Goal: Obtain resource: Obtain resource

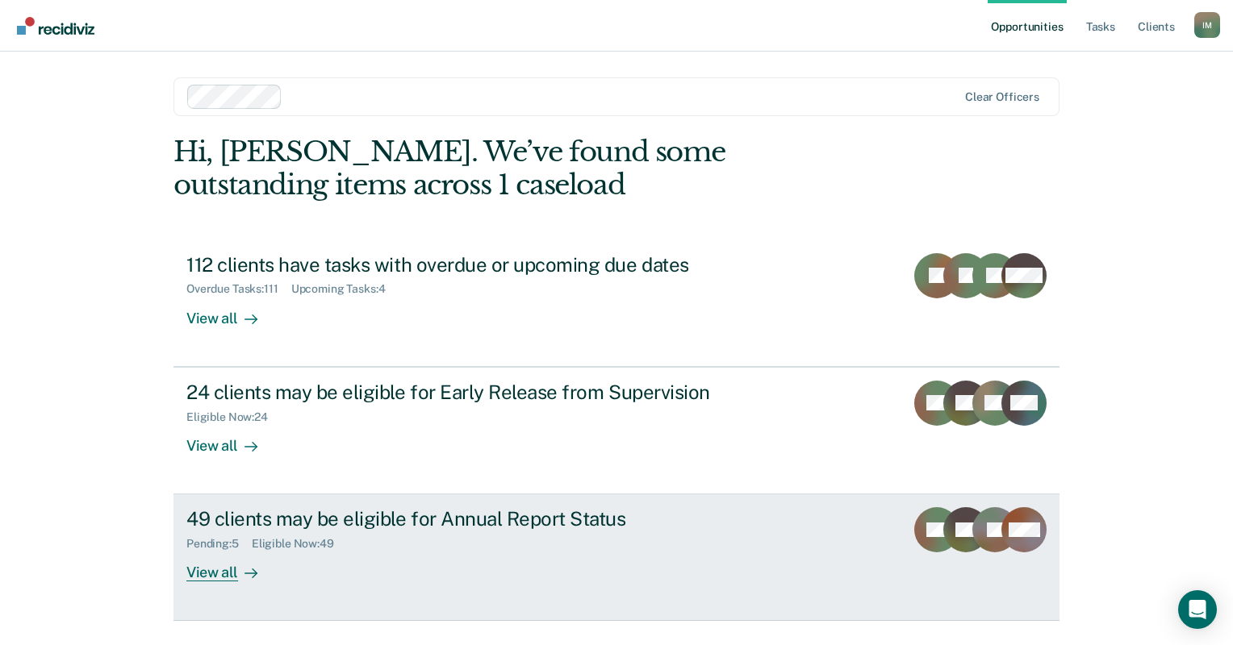
click at [415, 539] on div "Pending : 5 Eligible Now : 49" at bounding box center [469, 541] width 566 height 20
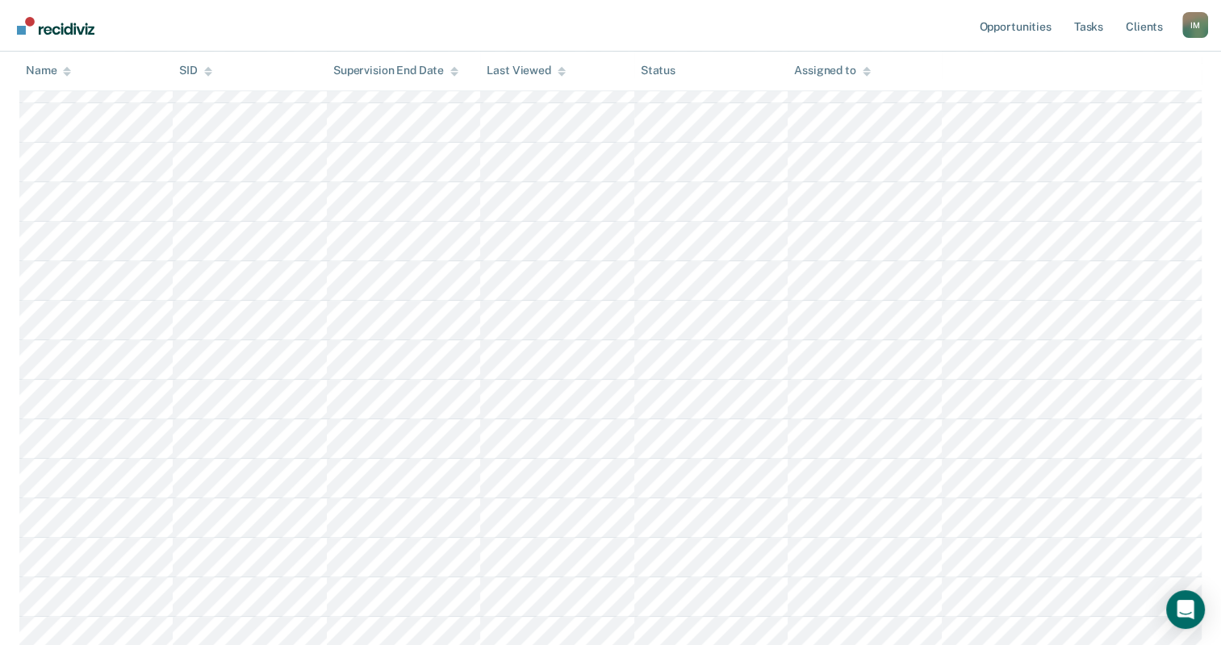
scroll to position [1814, 0]
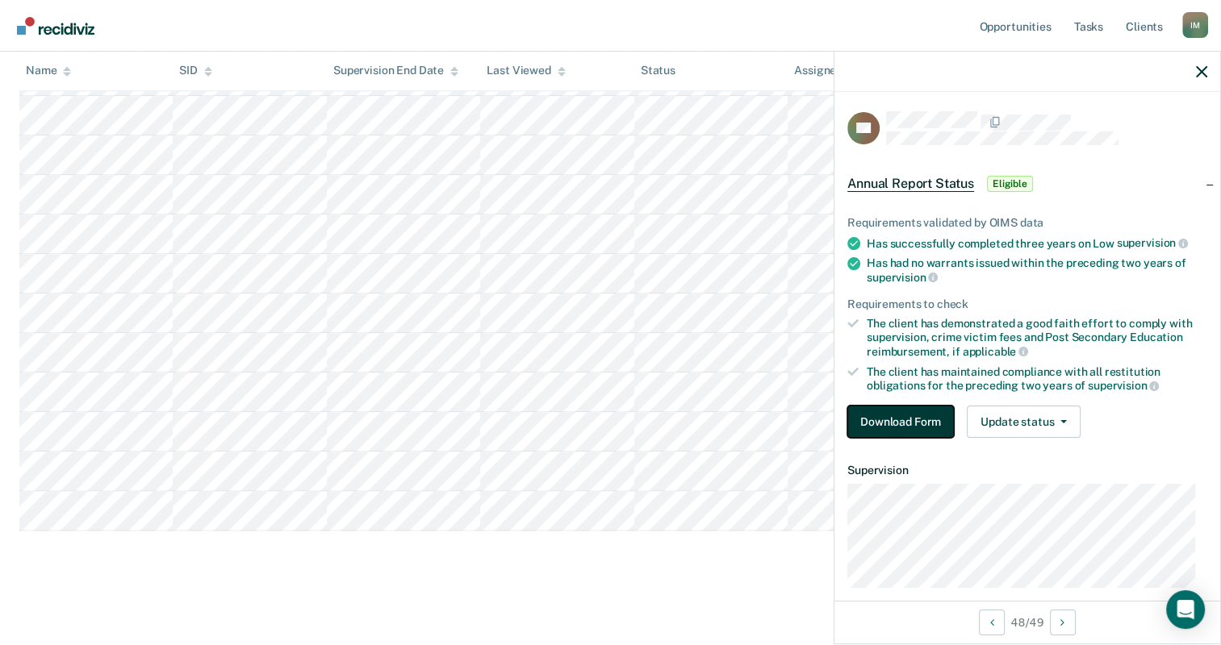
click at [894, 411] on button "Download Form" at bounding box center [900, 422] width 106 height 32
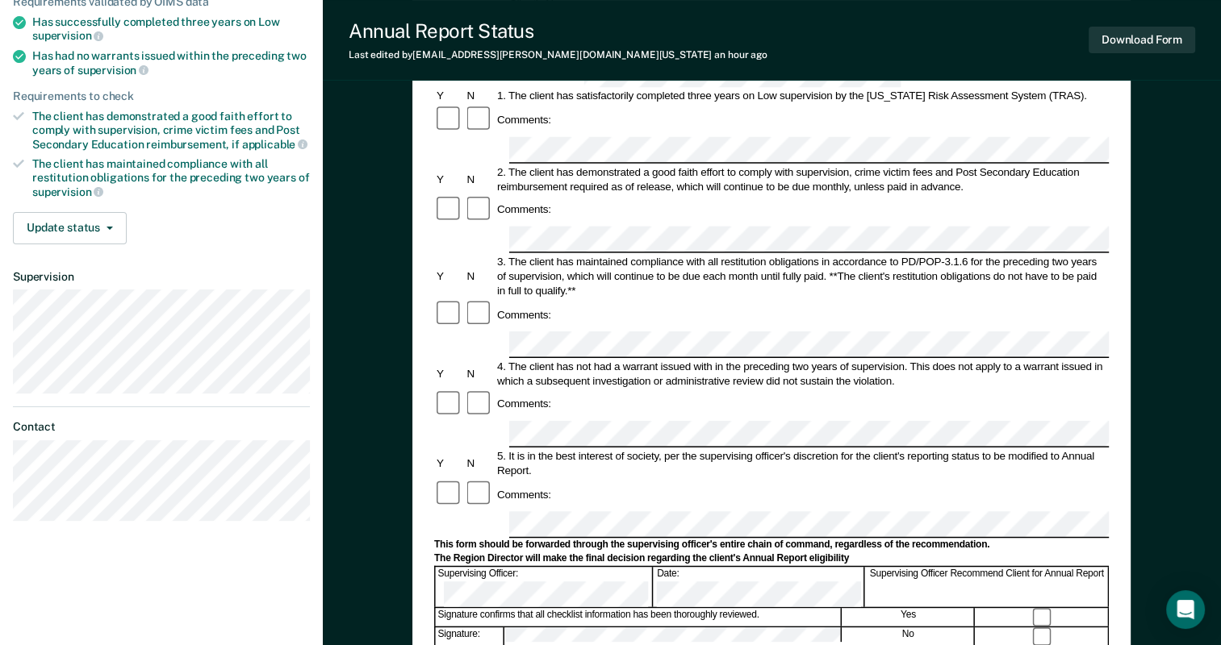
scroll to position [242, 0]
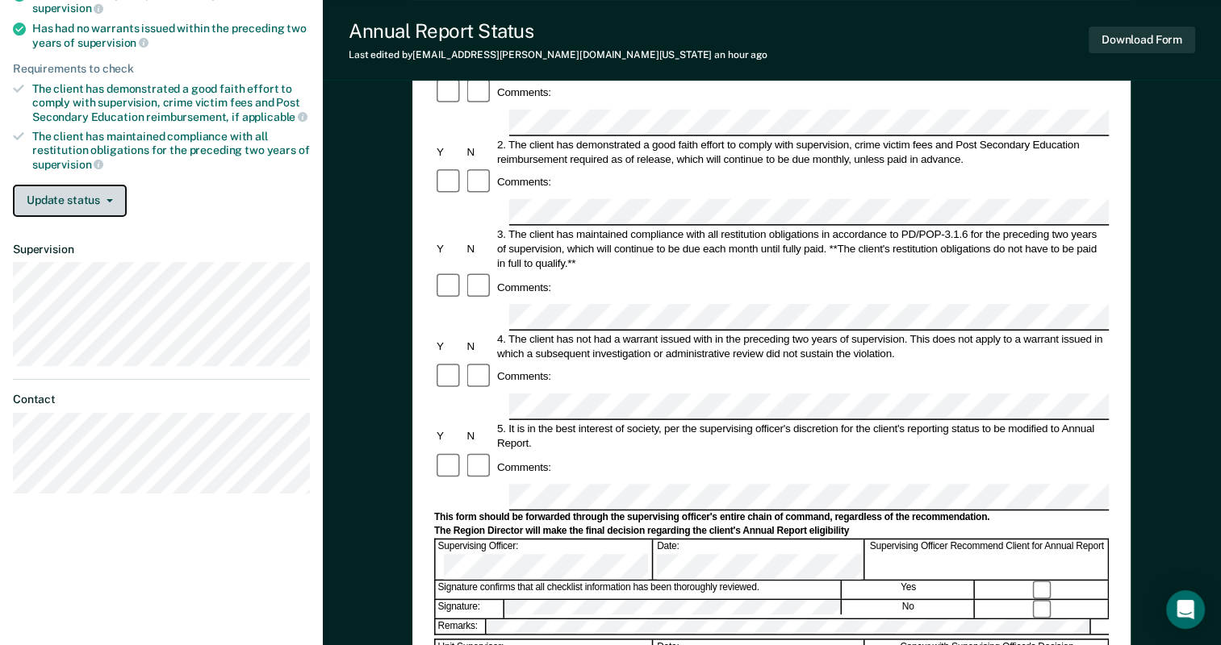
click at [106, 198] on button "Update status" at bounding box center [70, 201] width 114 height 32
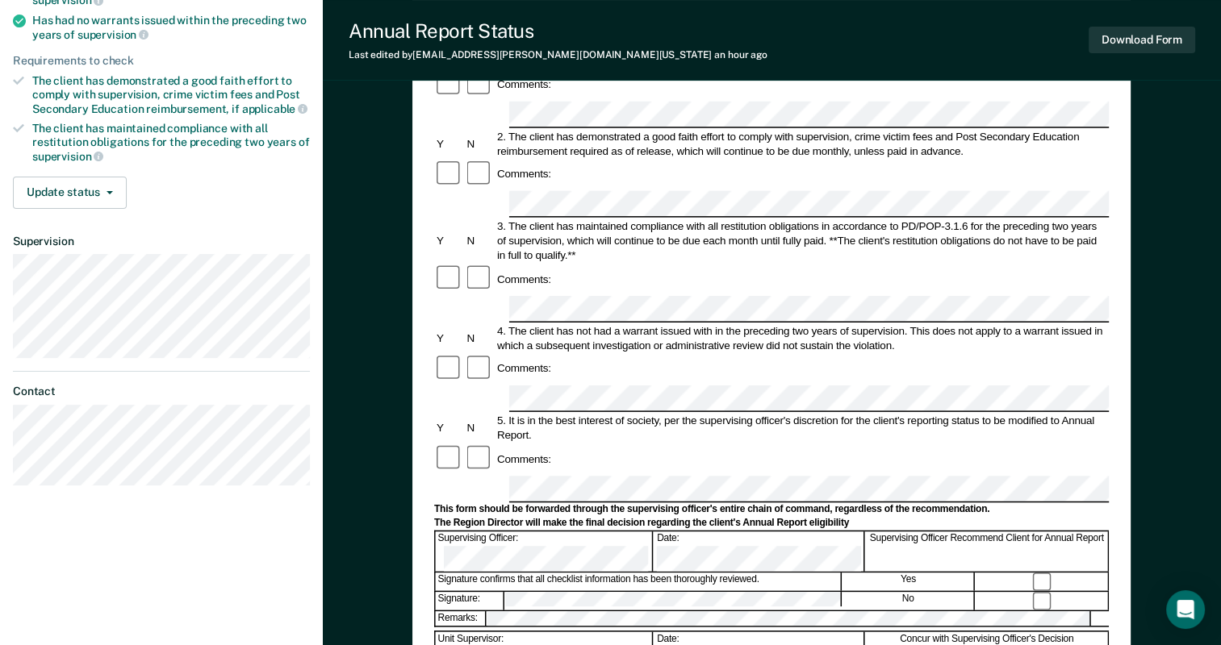
scroll to position [403, 0]
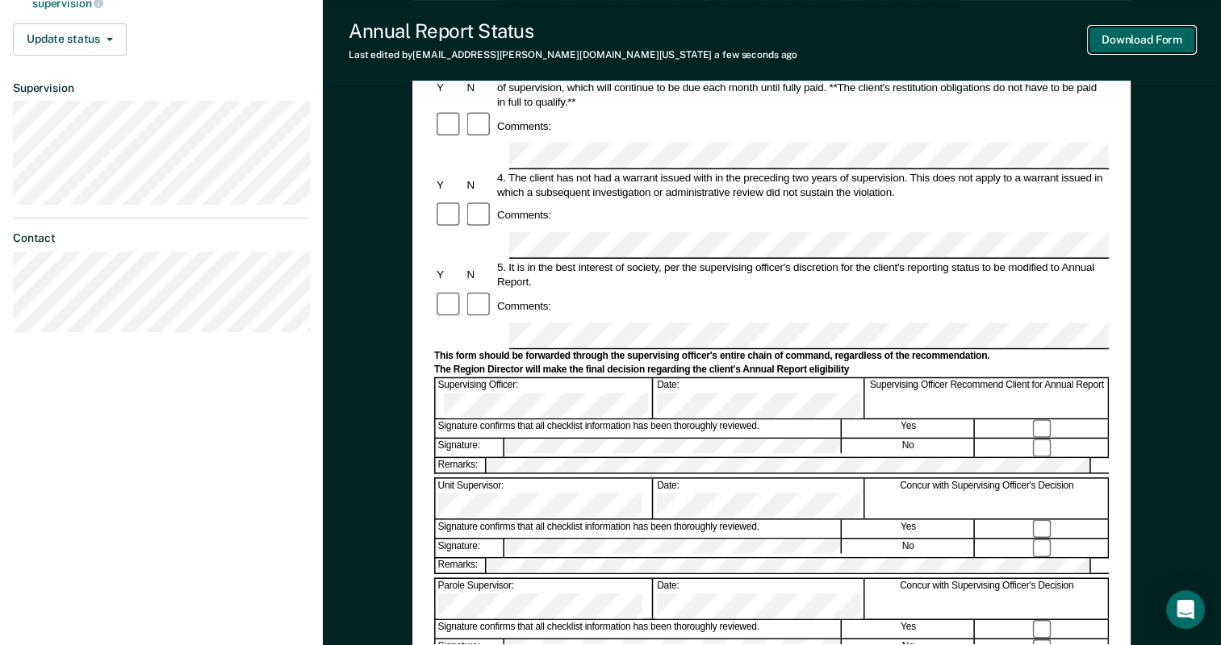
click at [1120, 37] on button "Download Form" at bounding box center [1141, 40] width 106 height 27
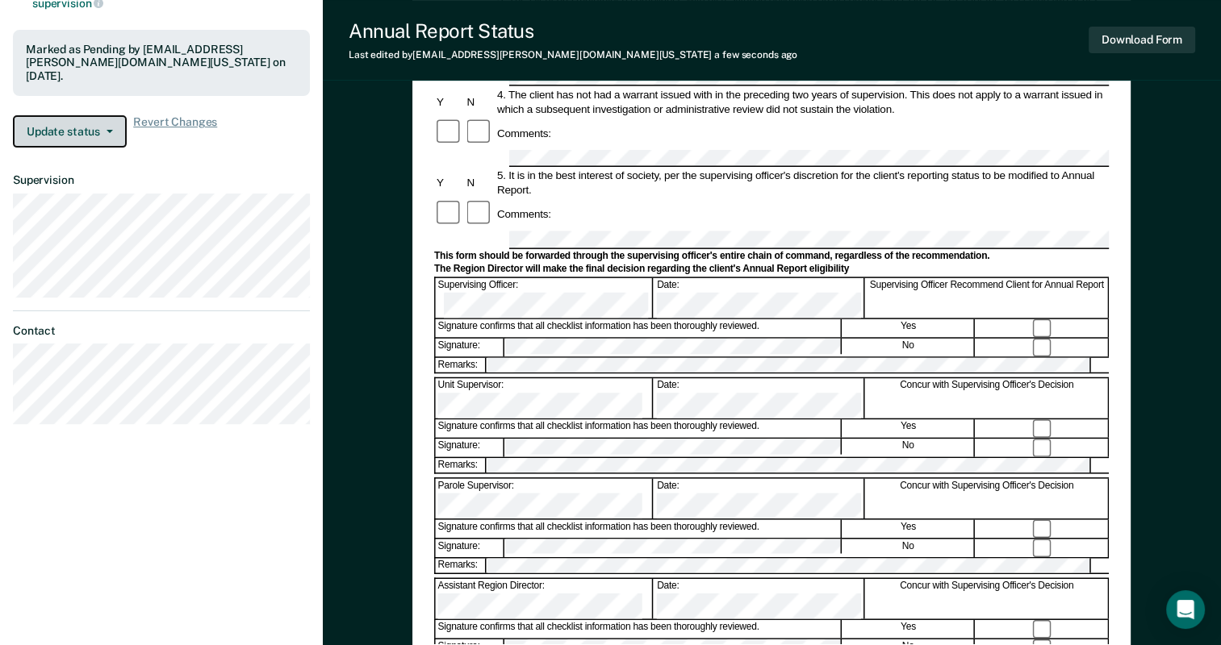
click at [103, 115] on button "Update status" at bounding box center [70, 131] width 114 height 32
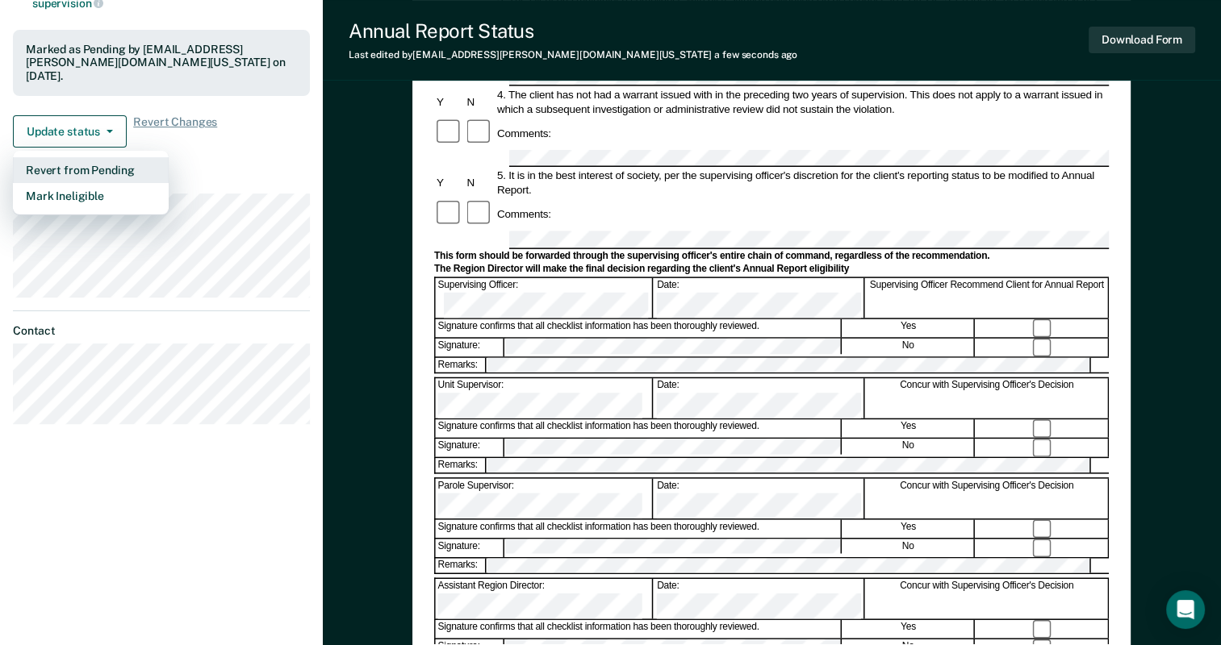
click at [118, 157] on button "Revert from Pending" at bounding box center [91, 170] width 156 height 26
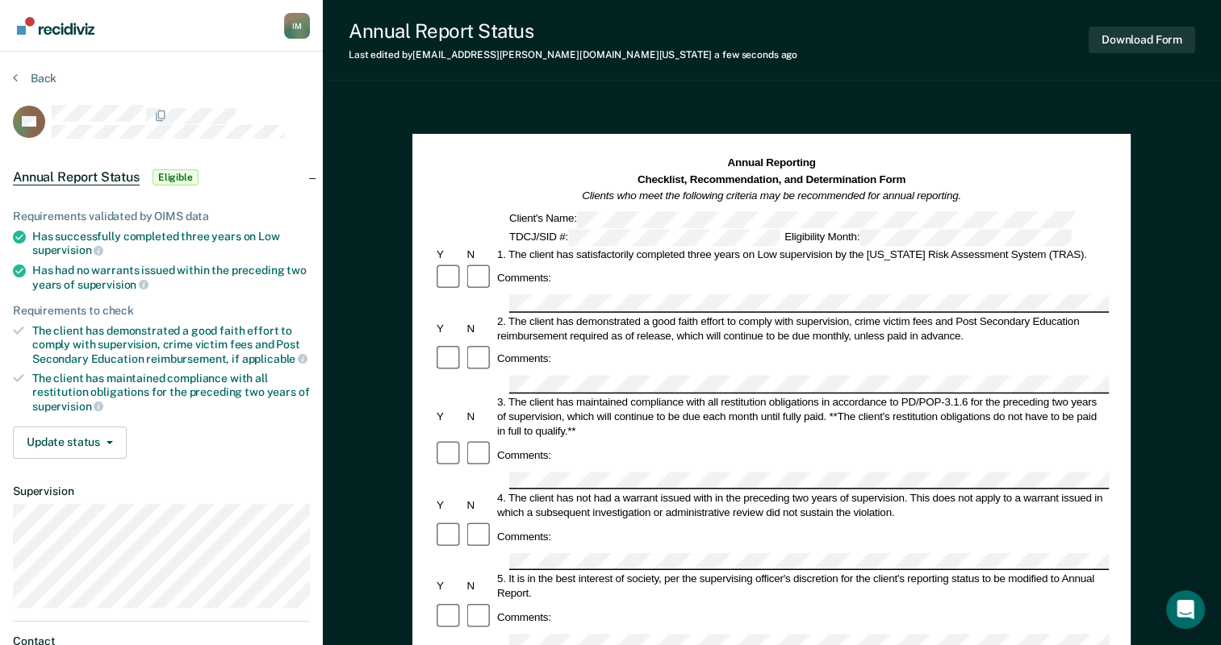
click at [11, 77] on section "Back RC Annual Report Status Eligible Requirements validated by OIMS data Has s…" at bounding box center [161, 410] width 323 height 716
click at [22, 76] on button "Back" at bounding box center [35, 78] width 44 height 15
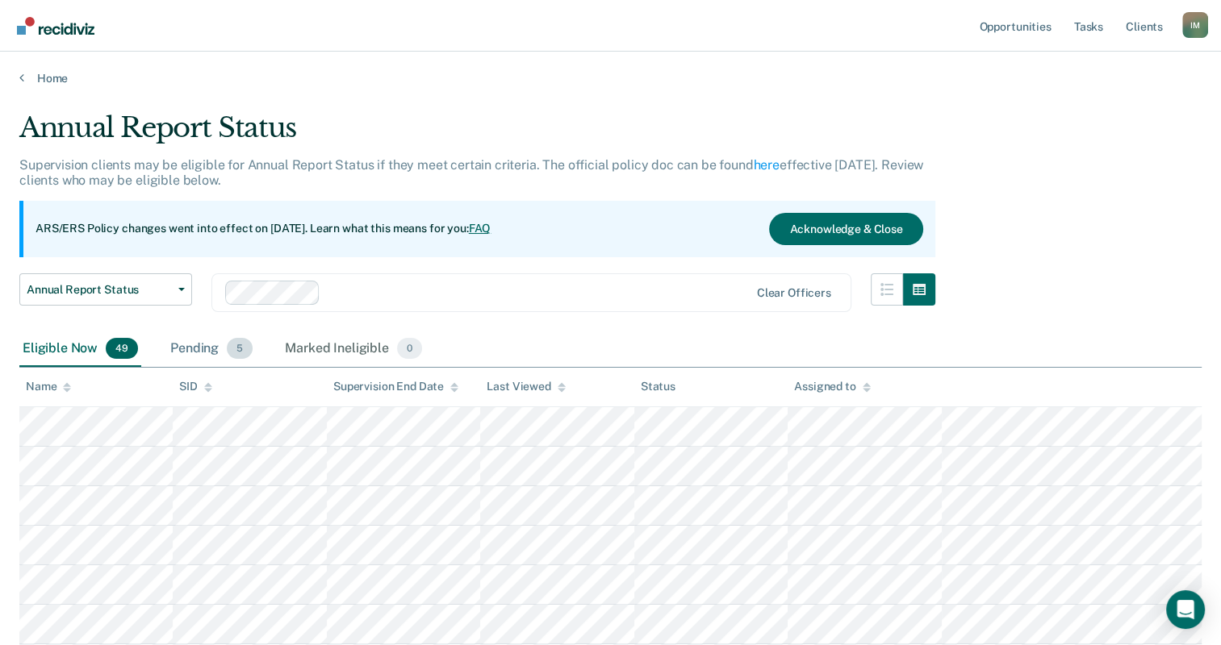
click at [197, 350] on div "Pending 5" at bounding box center [211, 349] width 89 height 35
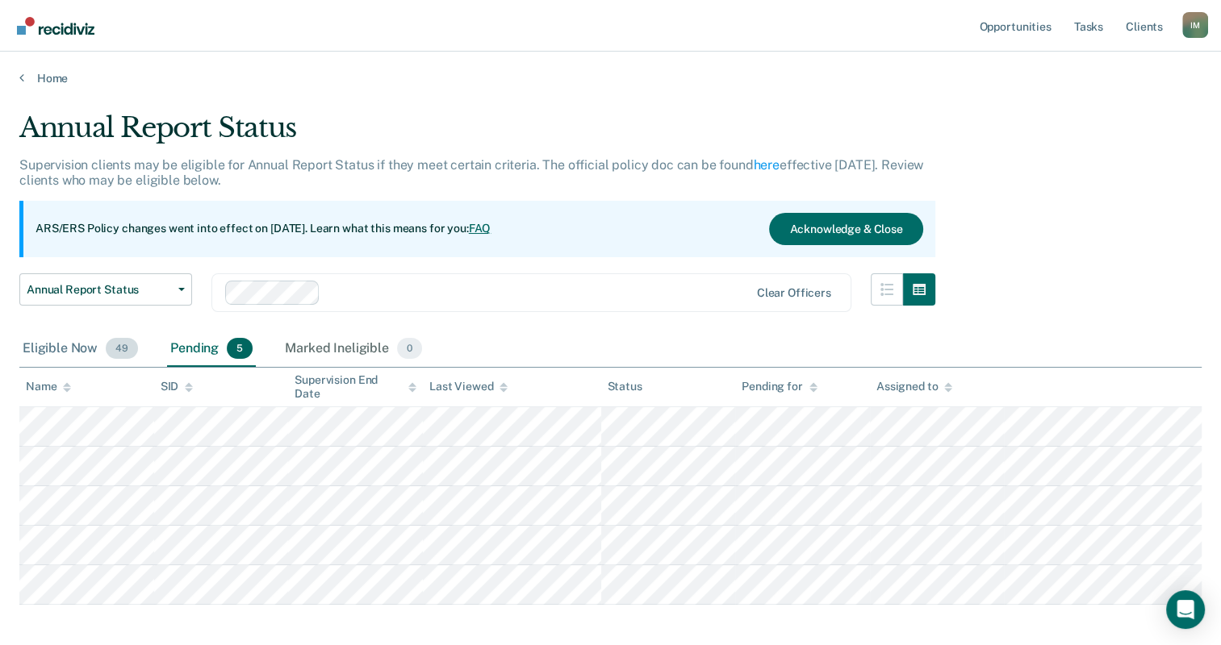
click at [55, 345] on div "Eligible Now 49" at bounding box center [80, 349] width 122 height 35
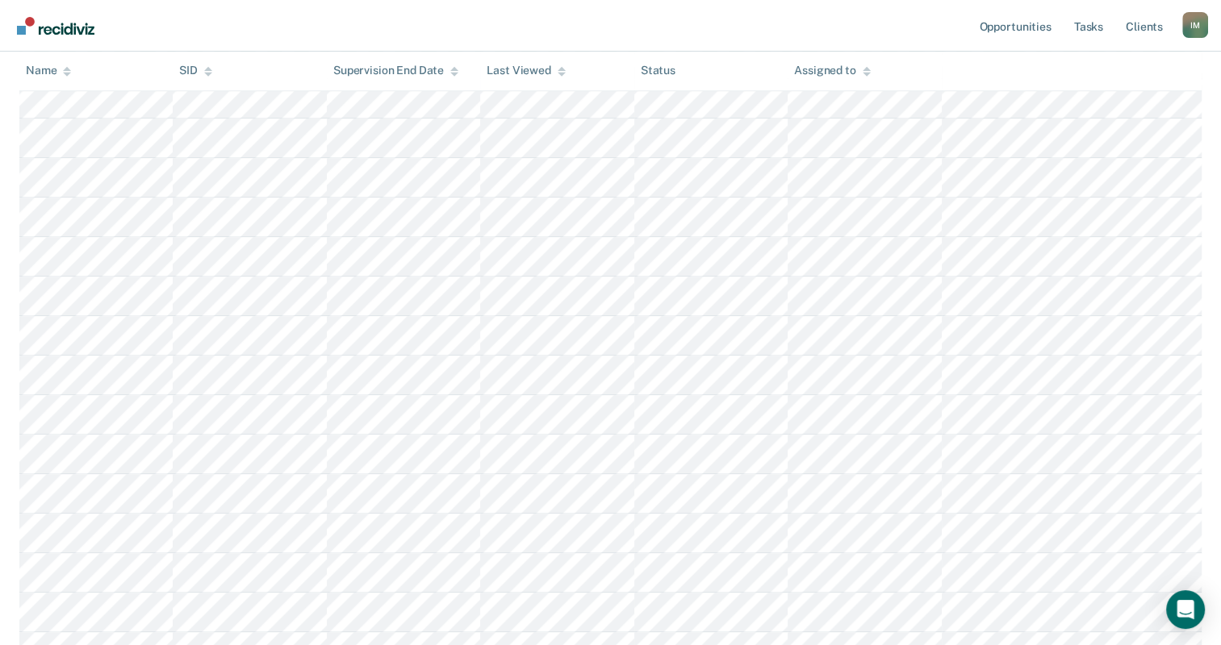
scroll to position [1814, 0]
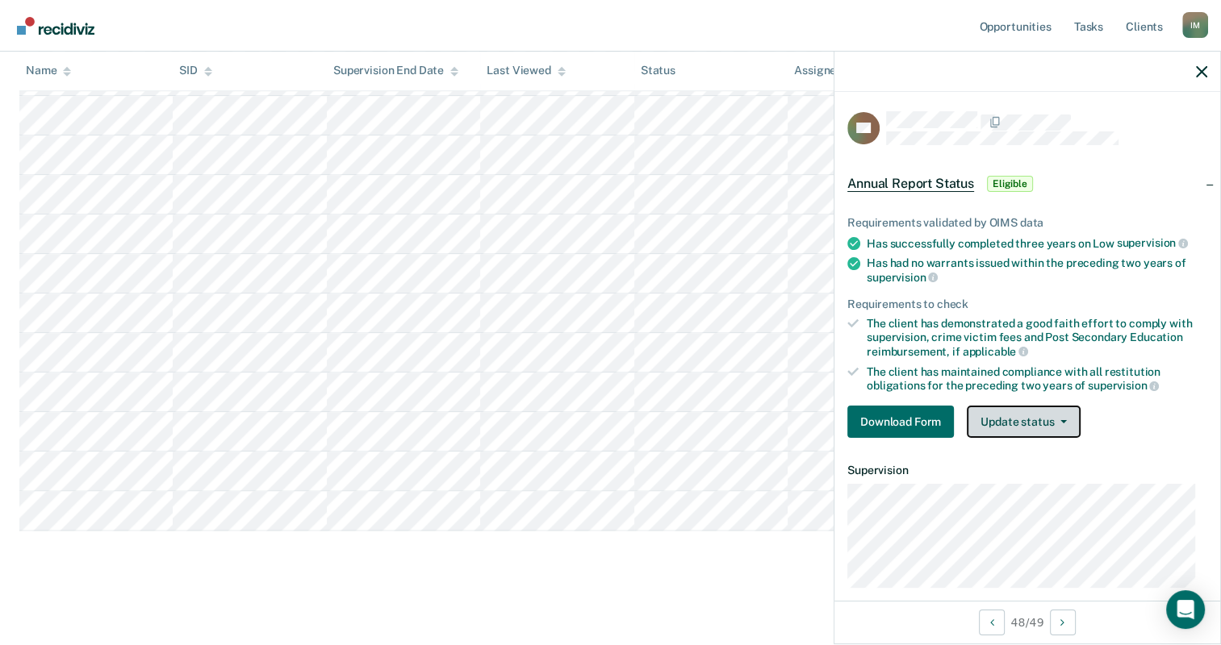
click at [1023, 418] on button "Update status" at bounding box center [1023, 422] width 114 height 32
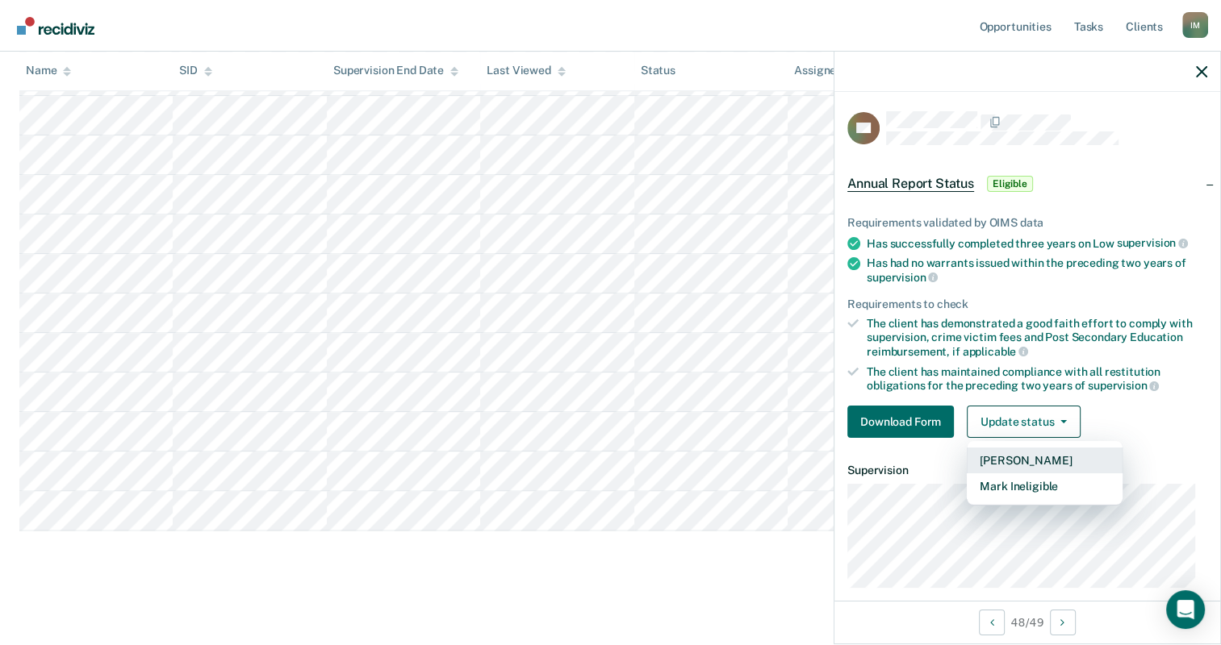
click at [1033, 452] on button "[PERSON_NAME]" at bounding box center [1044, 461] width 156 height 26
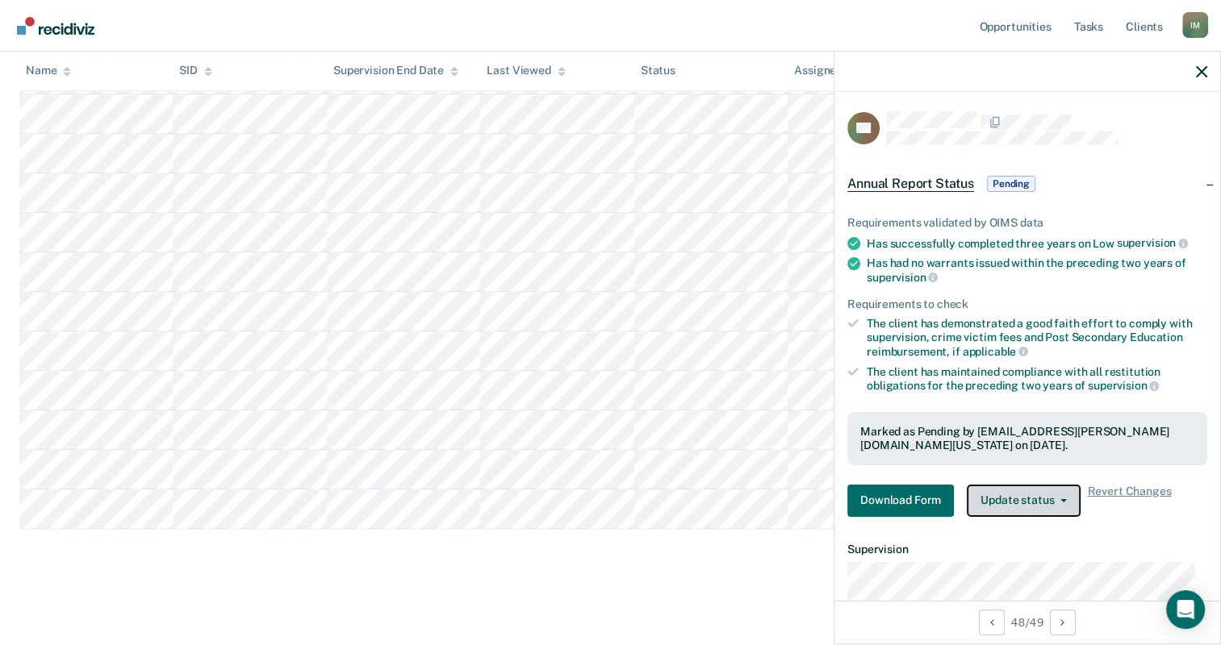
scroll to position [1774, 0]
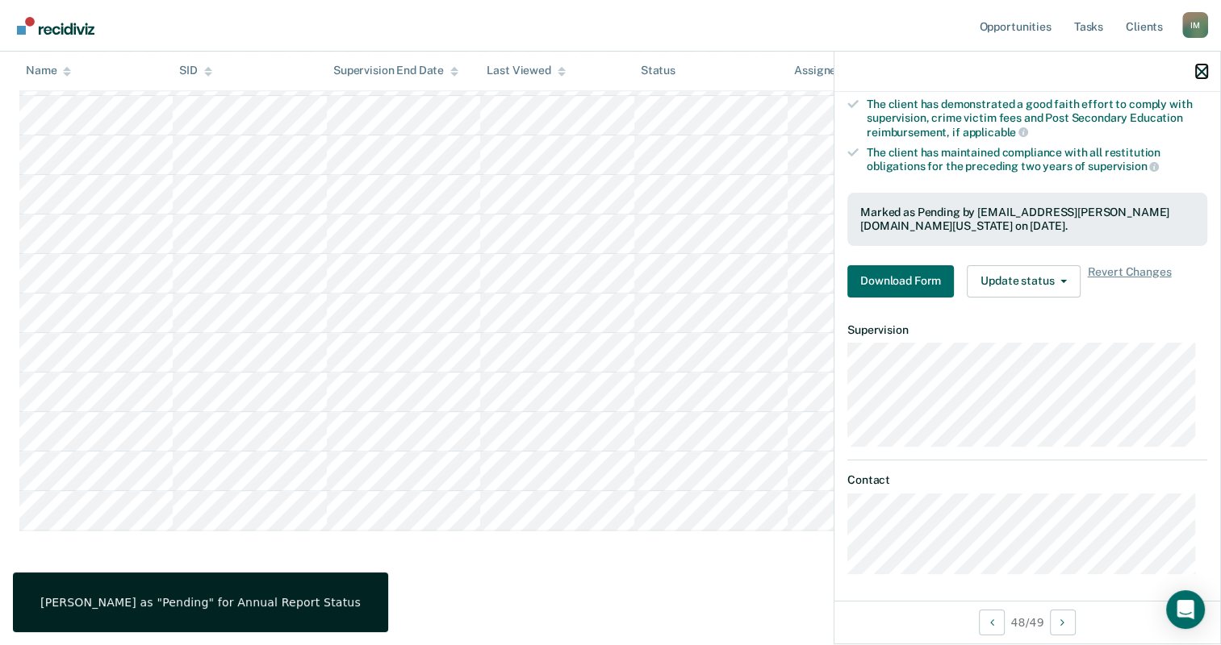
click at [1199, 70] on icon "button" at bounding box center [1201, 71] width 11 height 11
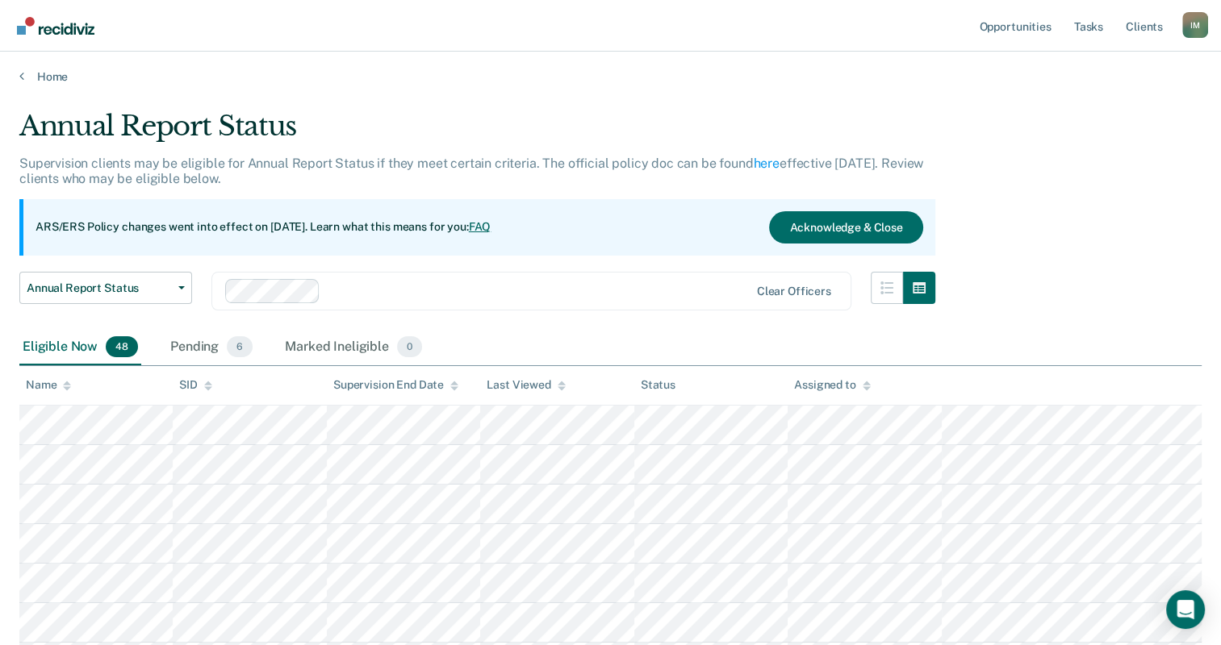
scroll to position [0, 0]
click at [194, 356] on div "Pending 6" at bounding box center [211, 349] width 89 height 35
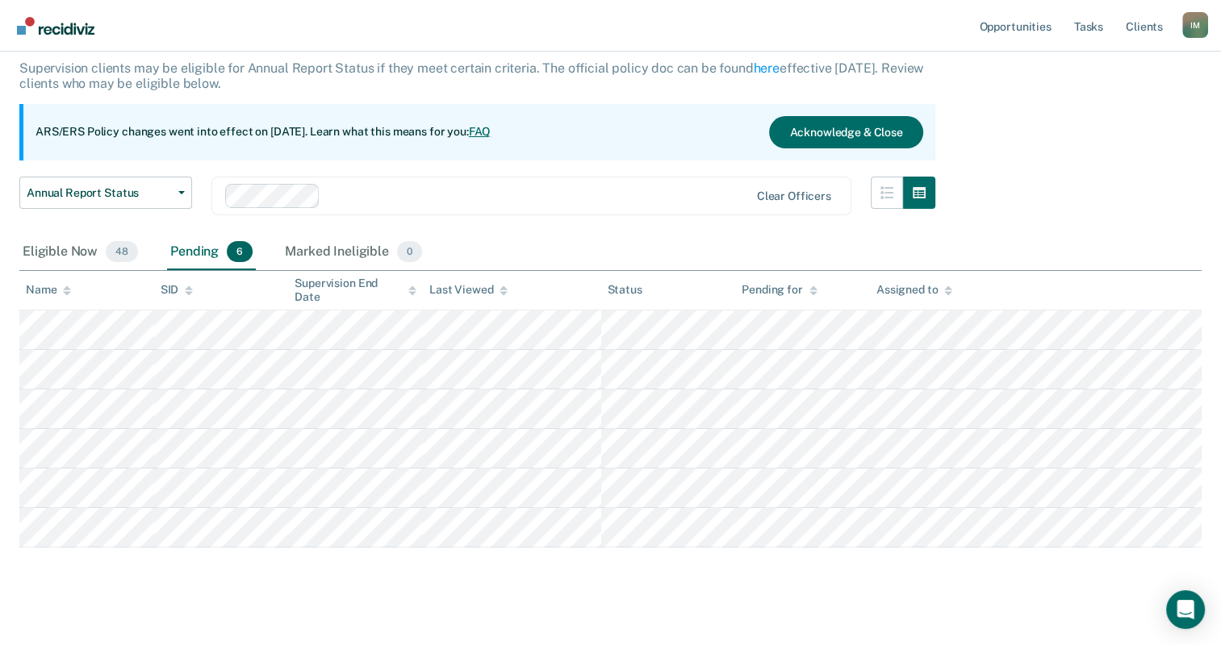
scroll to position [113, 0]
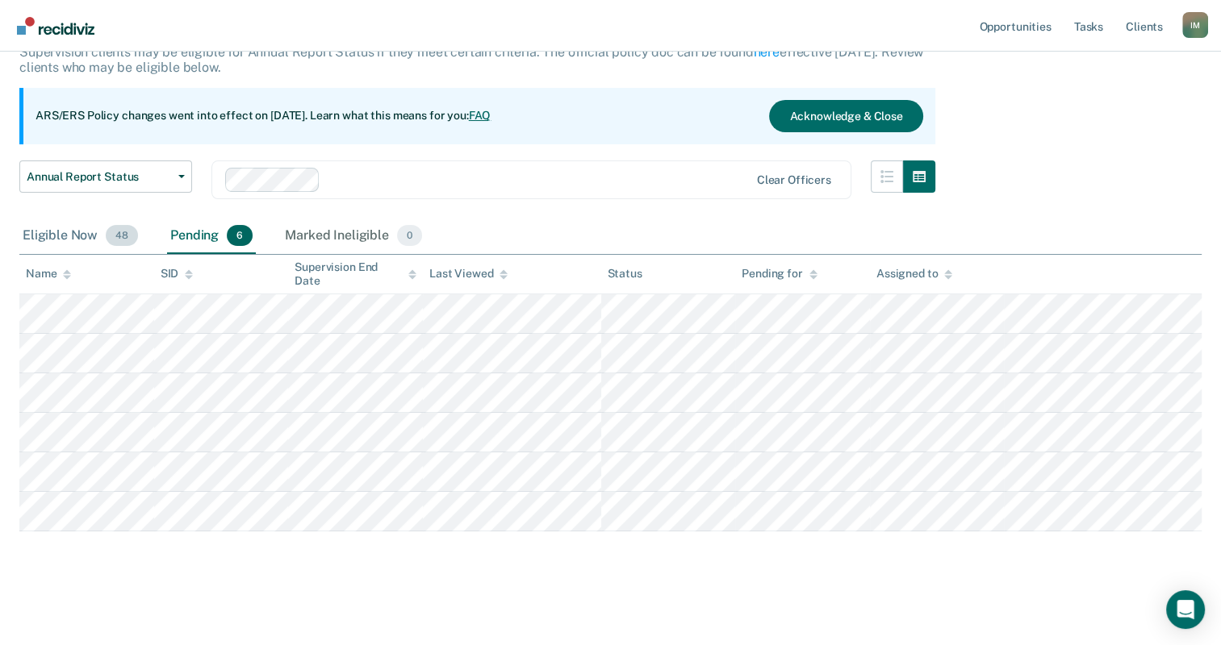
click at [53, 233] on div "Eligible Now 48" at bounding box center [80, 236] width 122 height 35
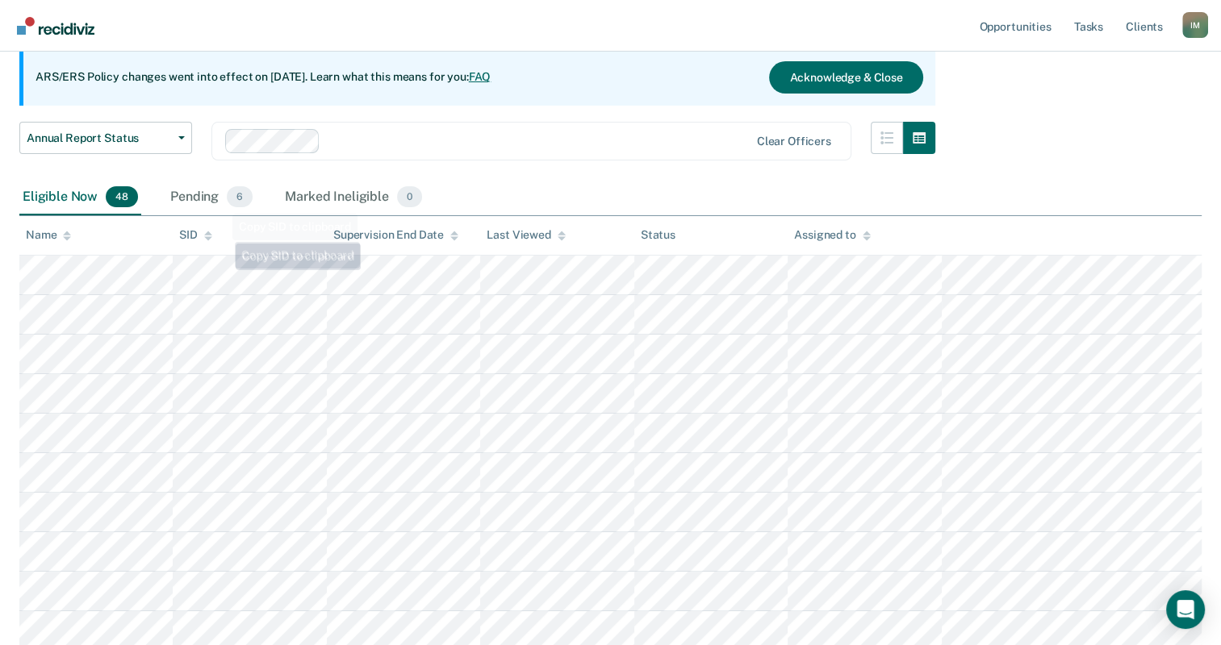
scroll to position [80, 0]
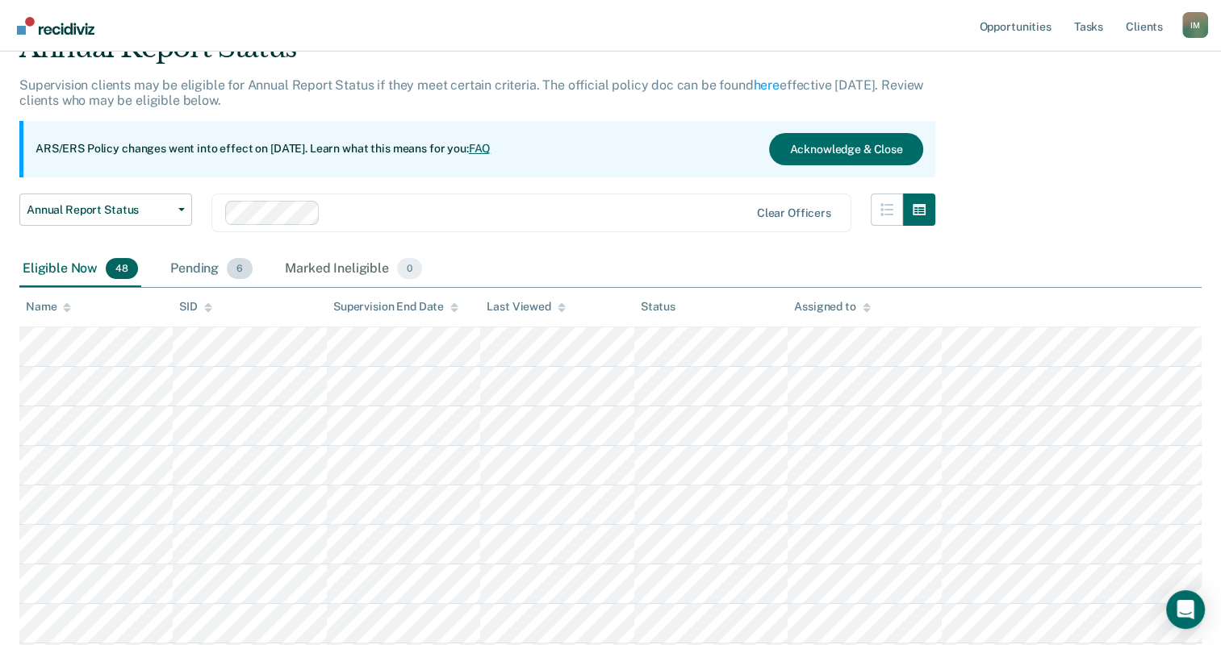
click at [194, 268] on div "Pending 6" at bounding box center [211, 269] width 89 height 35
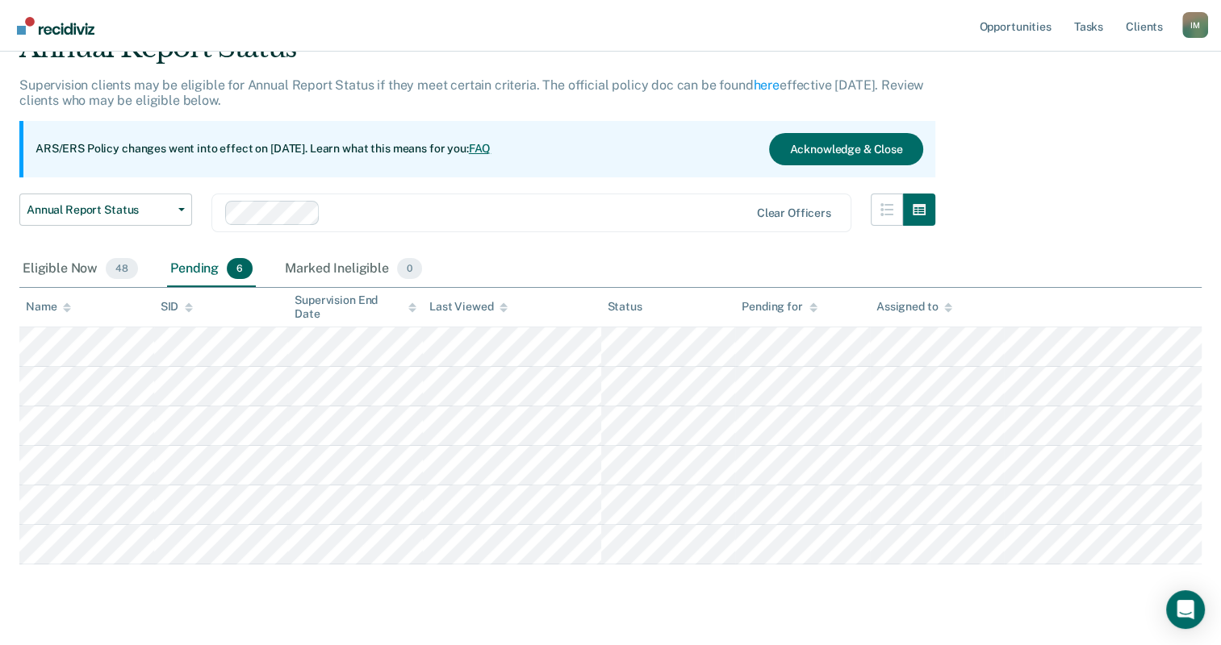
click at [787, 577] on div "Annual Report Status Supervision clients may be eligible for Annual Report Stat…" at bounding box center [610, 321] width 1182 height 580
click at [820, 615] on main "Annual Report Status Supervision clients may be eligible for Annual Report Stat…" at bounding box center [610, 341] width 1221 height 670
click at [1087, 248] on div "Annual Report Status Supervision clients may be eligible for Annual Report Stat…" at bounding box center [610, 295] width 1182 height 528
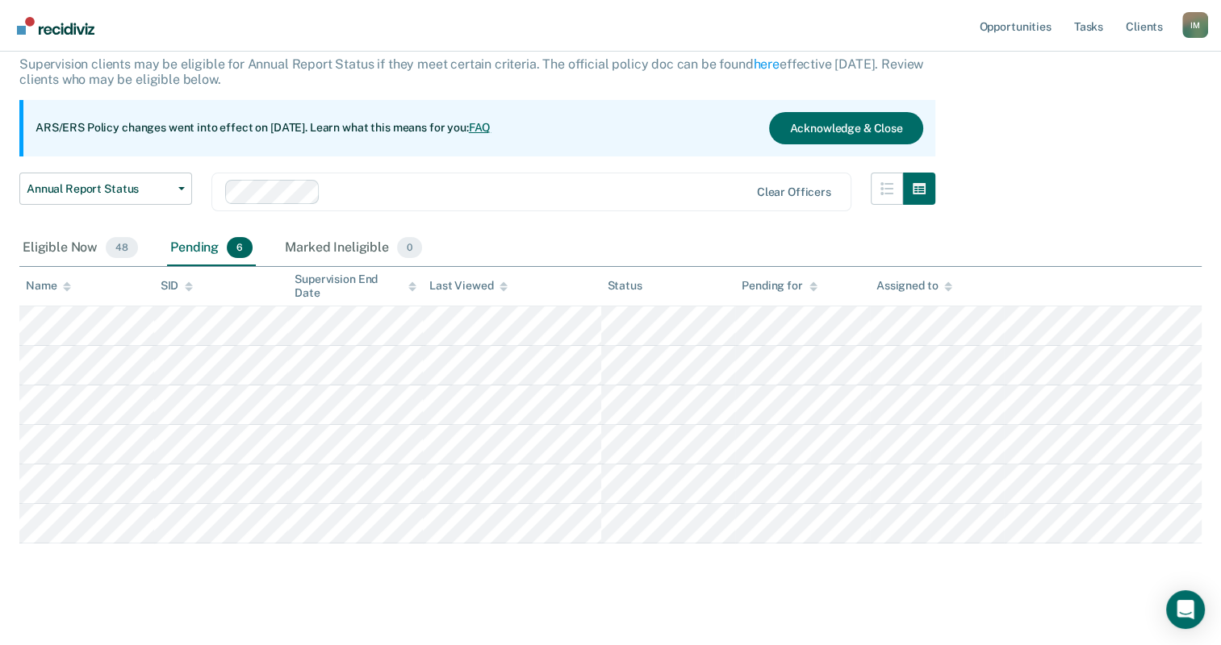
scroll to position [113, 0]
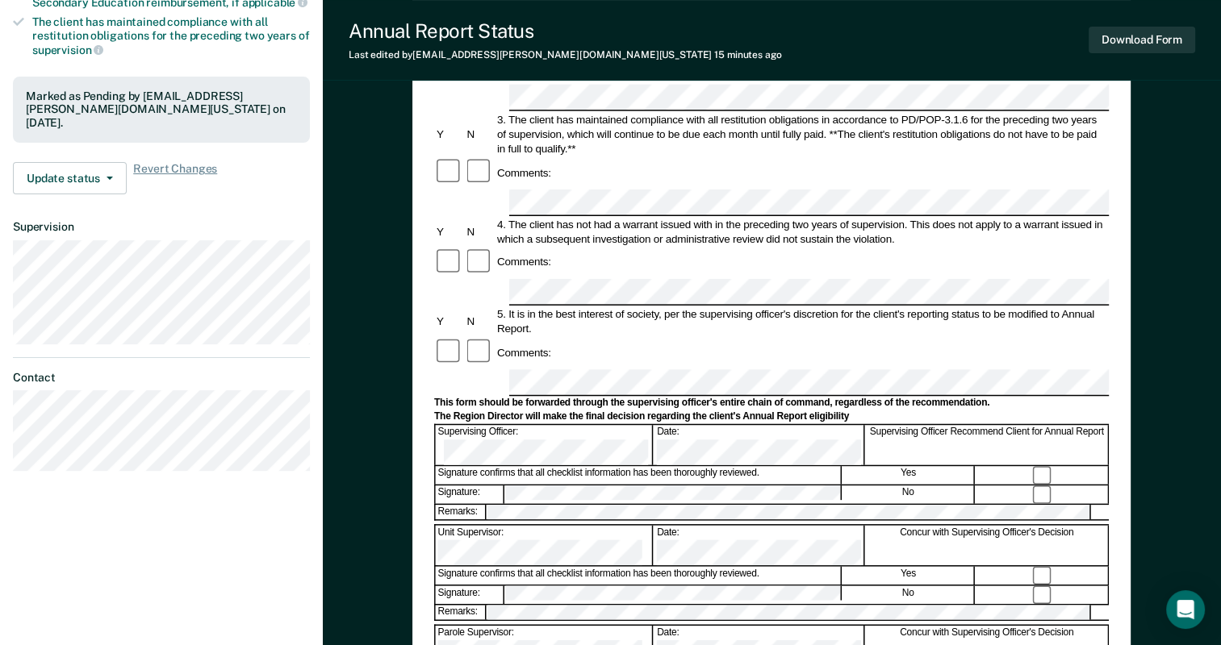
scroll to position [484, 0]
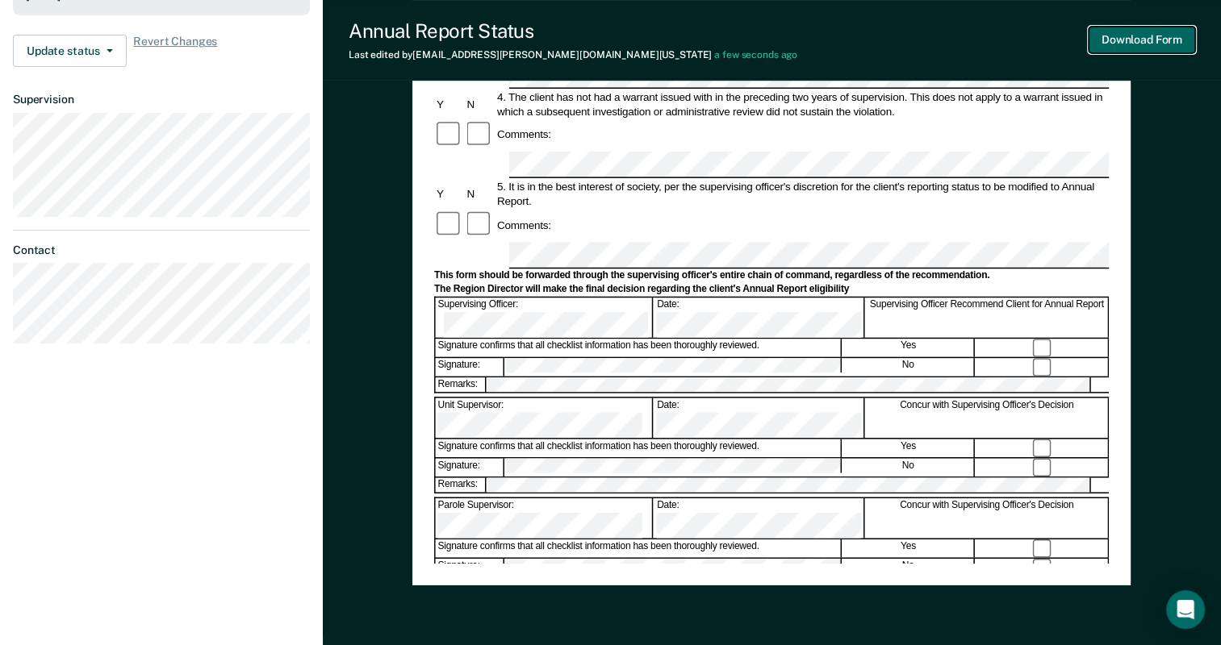
click at [1133, 35] on button "Download Form" at bounding box center [1141, 40] width 106 height 27
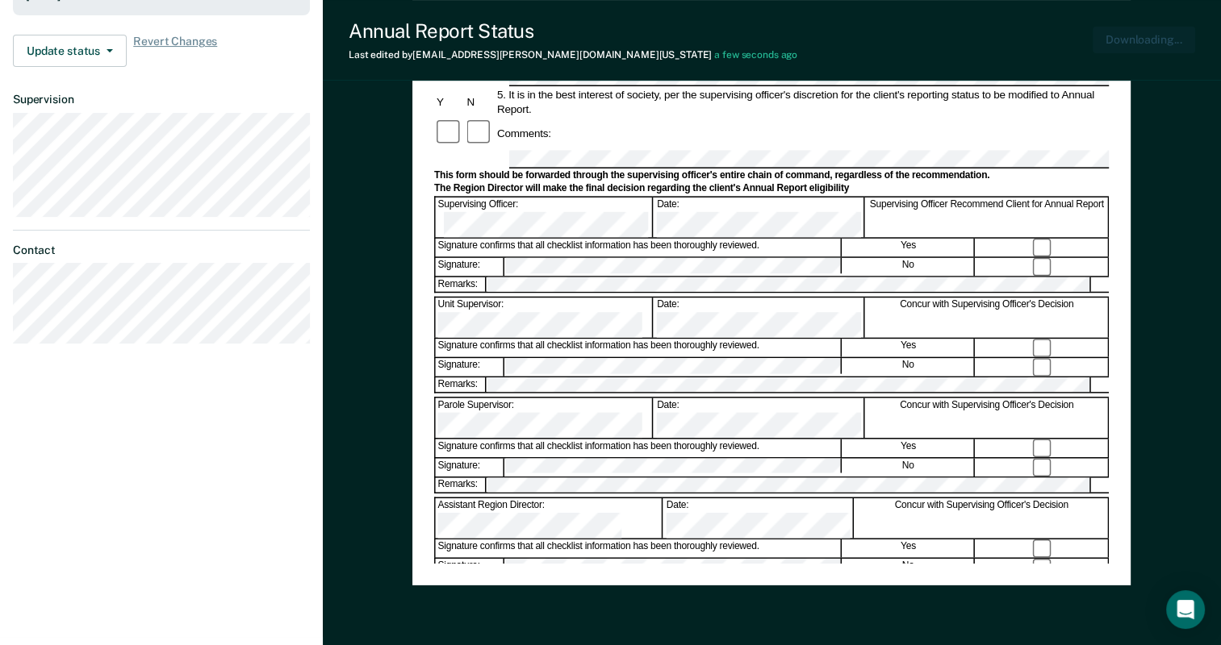
scroll to position [0, 0]
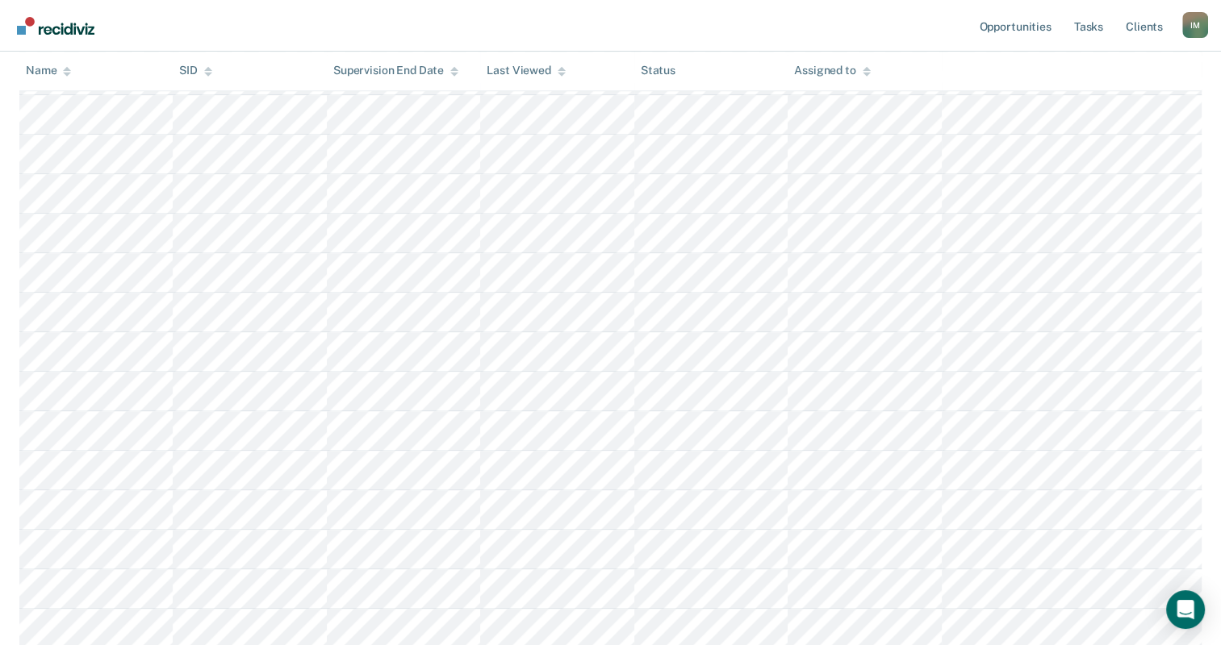
scroll to position [1774, 0]
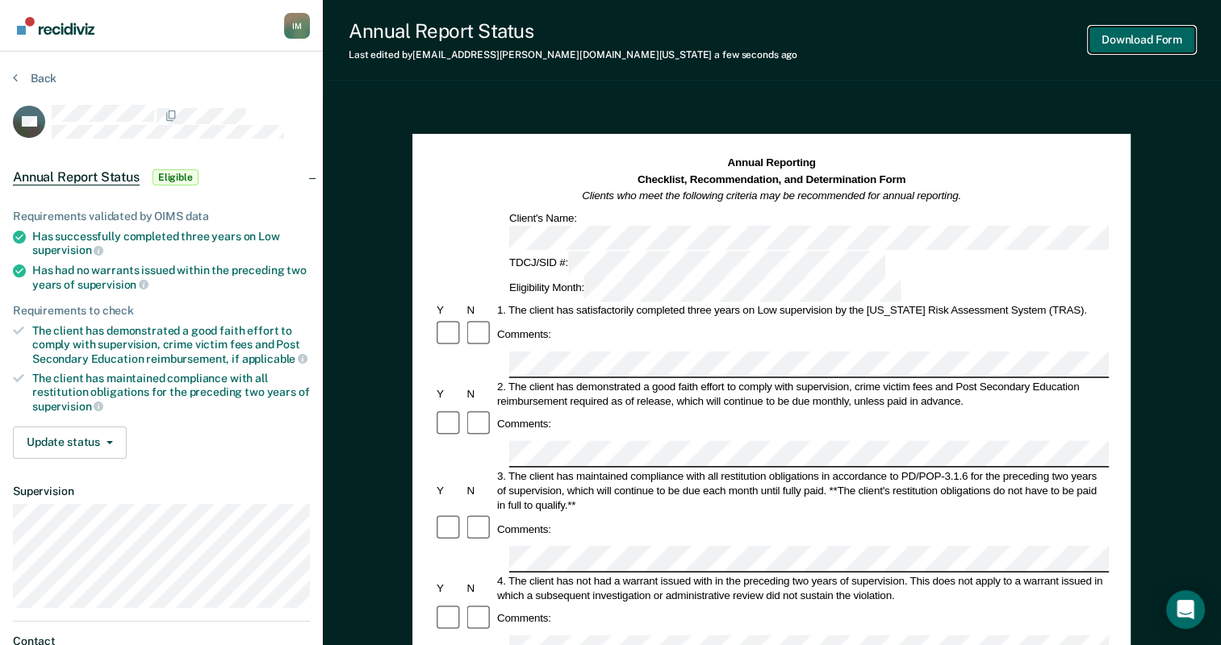
click at [1149, 41] on button "Download Form" at bounding box center [1141, 40] width 106 height 27
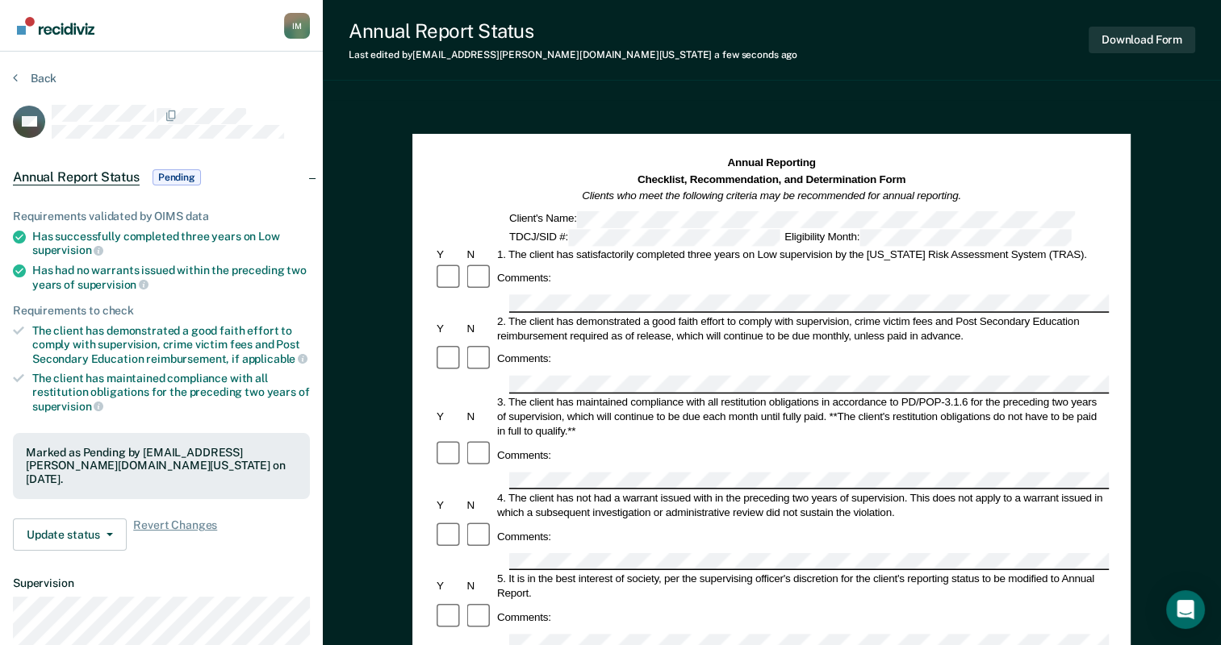
click at [14, 69] on section "Back GS Annual Report Status Pending Requirements validated by OIMS data Has su…" at bounding box center [161, 449] width 323 height 795
click at [28, 77] on button "Back" at bounding box center [35, 78] width 44 height 15
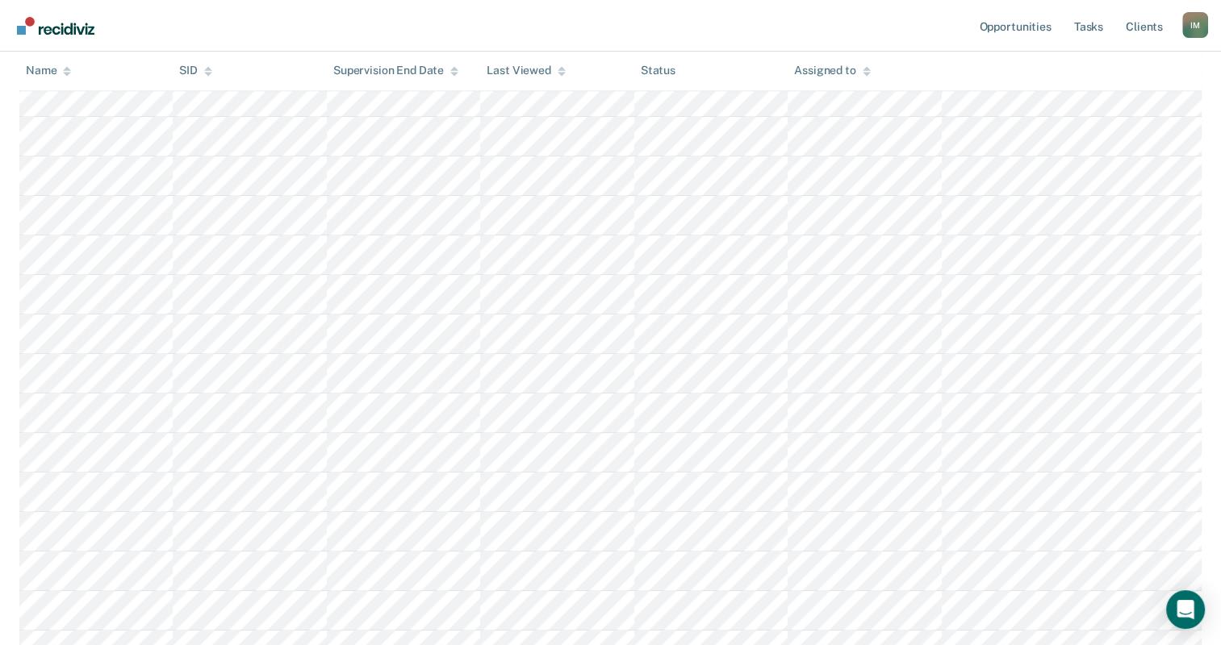
scroll to position [121, 0]
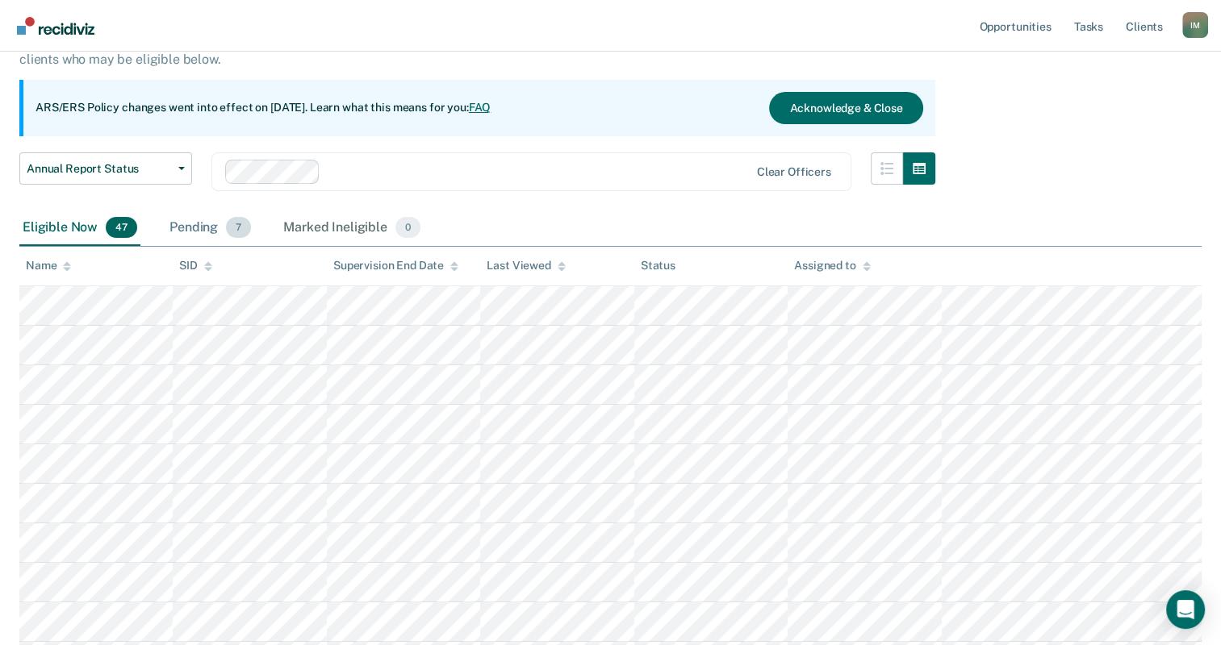
click at [187, 224] on div "Pending 7" at bounding box center [210, 228] width 88 height 35
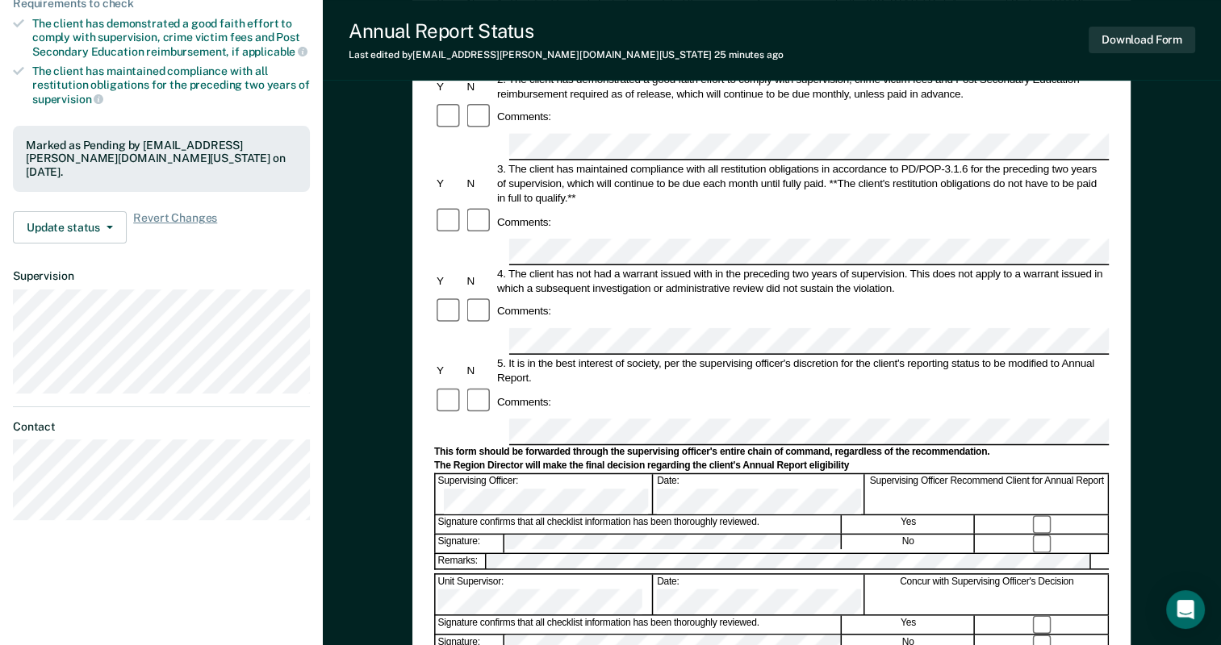
scroll to position [549, 0]
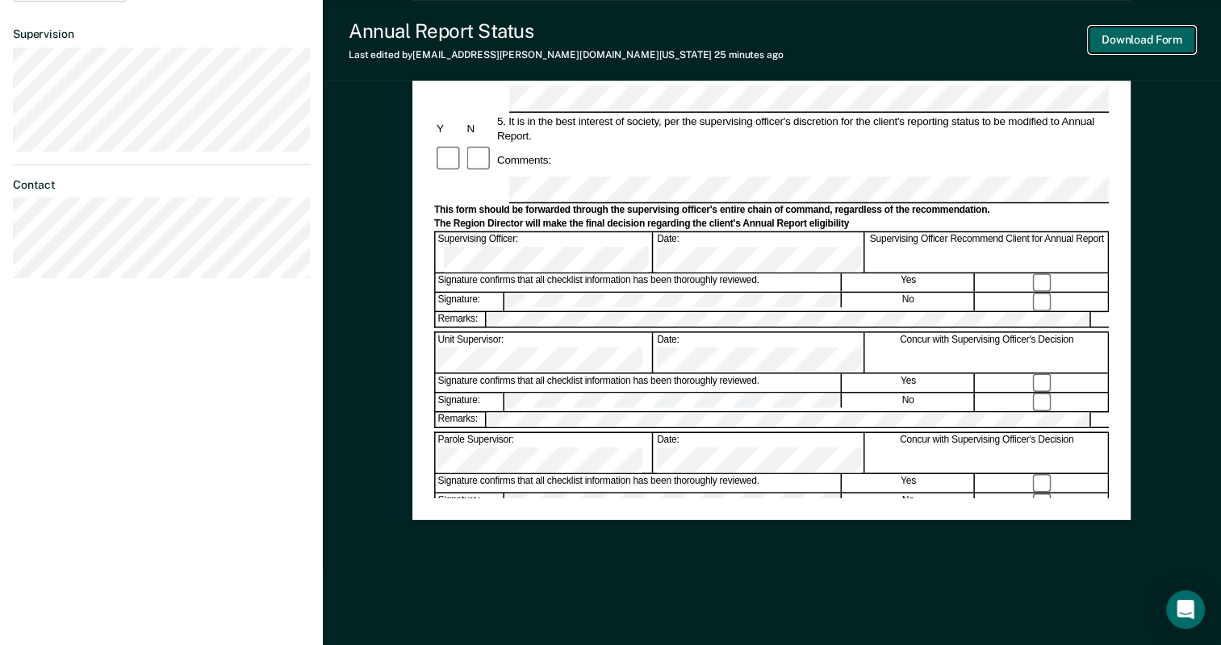
click at [1136, 40] on button "Download Form" at bounding box center [1141, 40] width 106 height 27
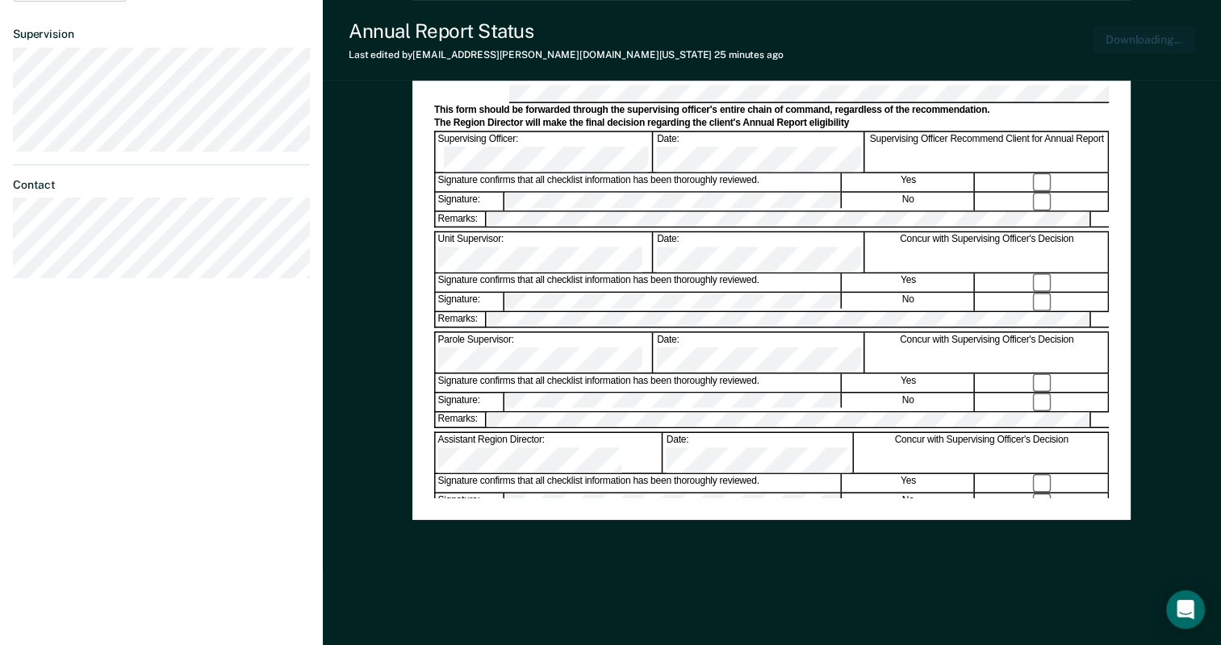
scroll to position [0, 0]
click at [549, 211] on div "Remarks:" at bounding box center [771, 219] width 674 height 17
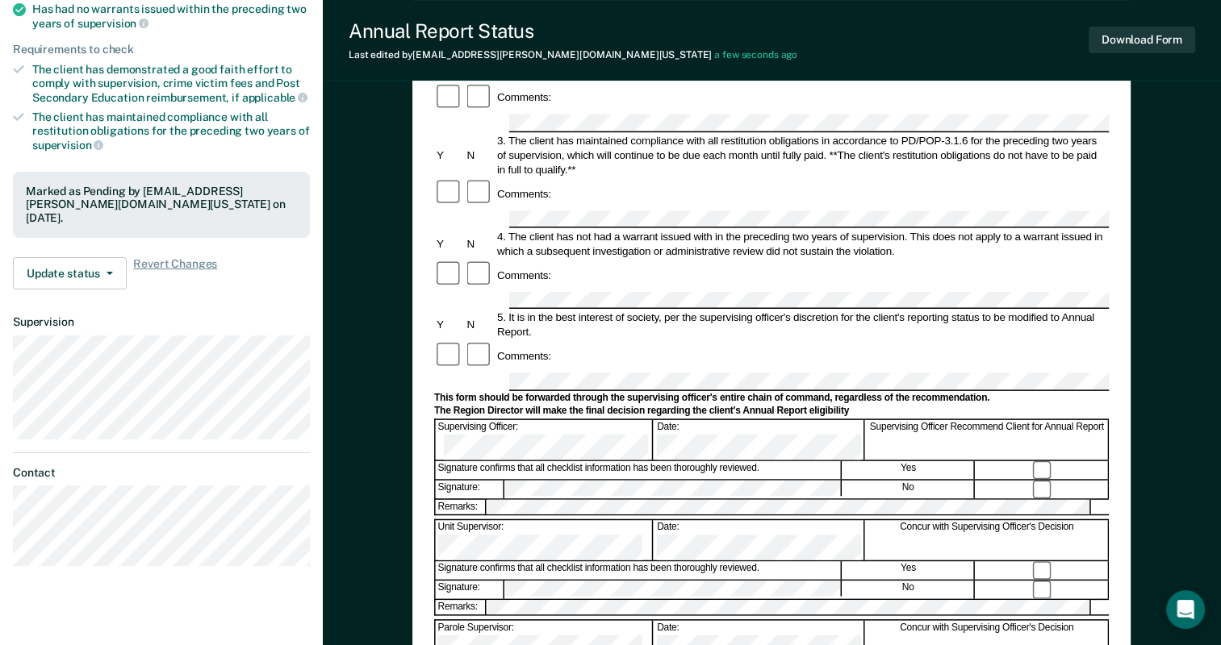
scroll to position [65, 0]
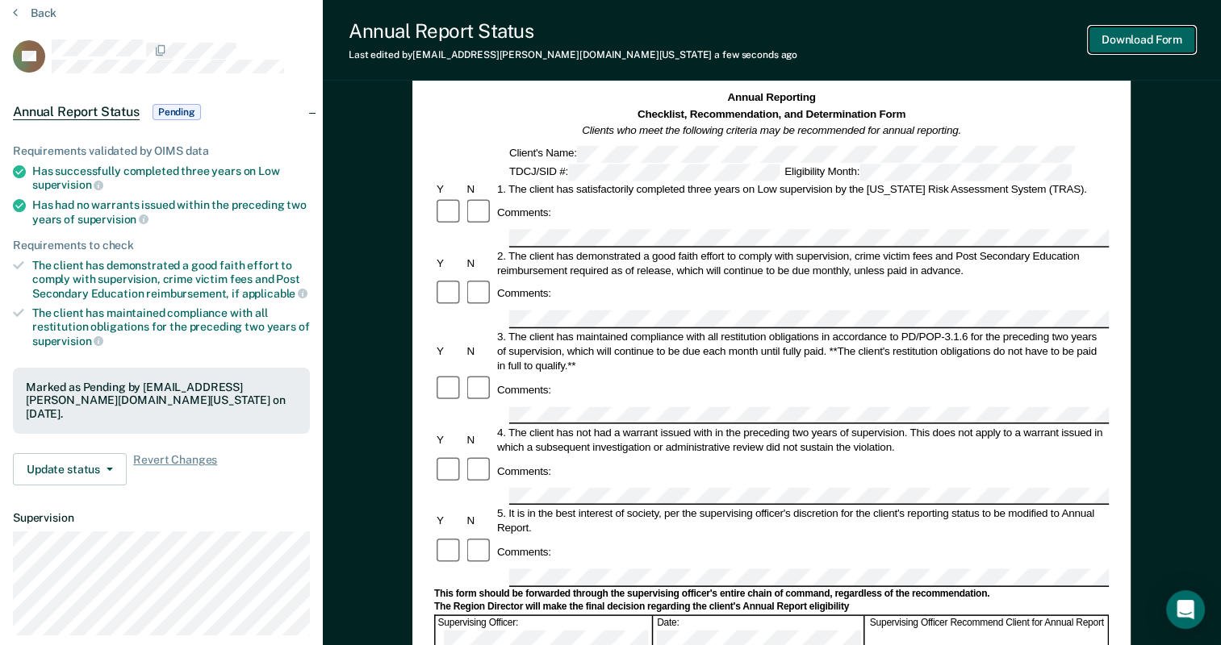
click at [1139, 35] on button "Download Form" at bounding box center [1141, 40] width 106 height 27
click at [19, 10] on button "Back" at bounding box center [35, 13] width 44 height 15
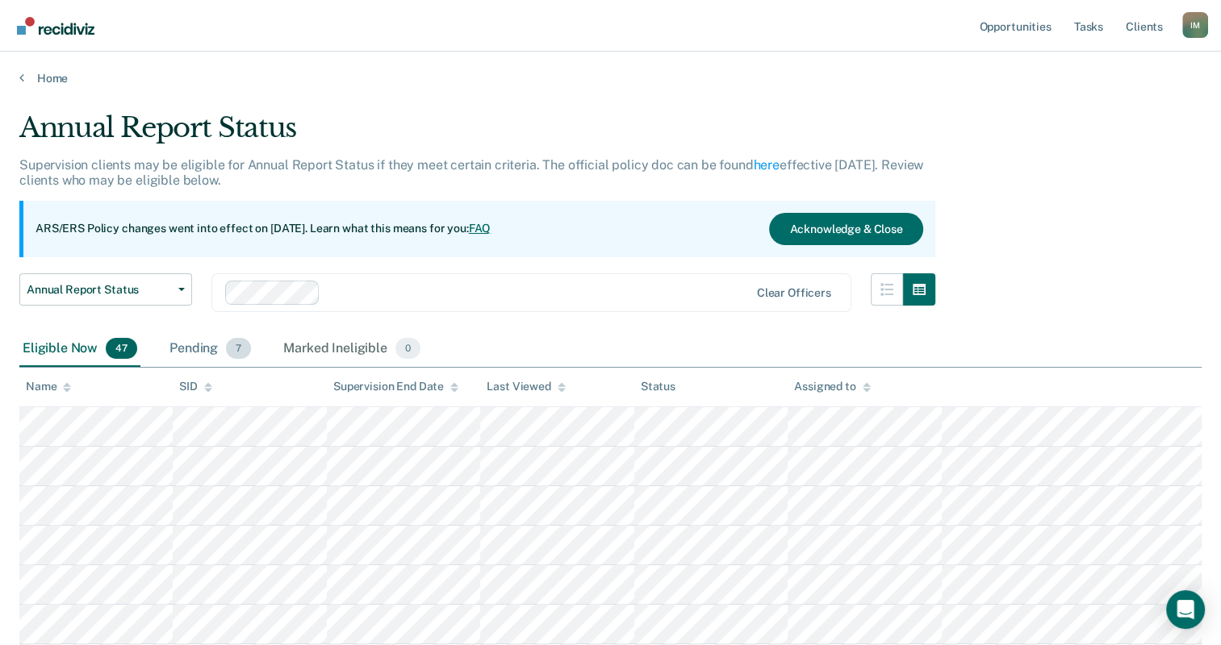
click at [190, 357] on div "Pending 7" at bounding box center [210, 349] width 88 height 35
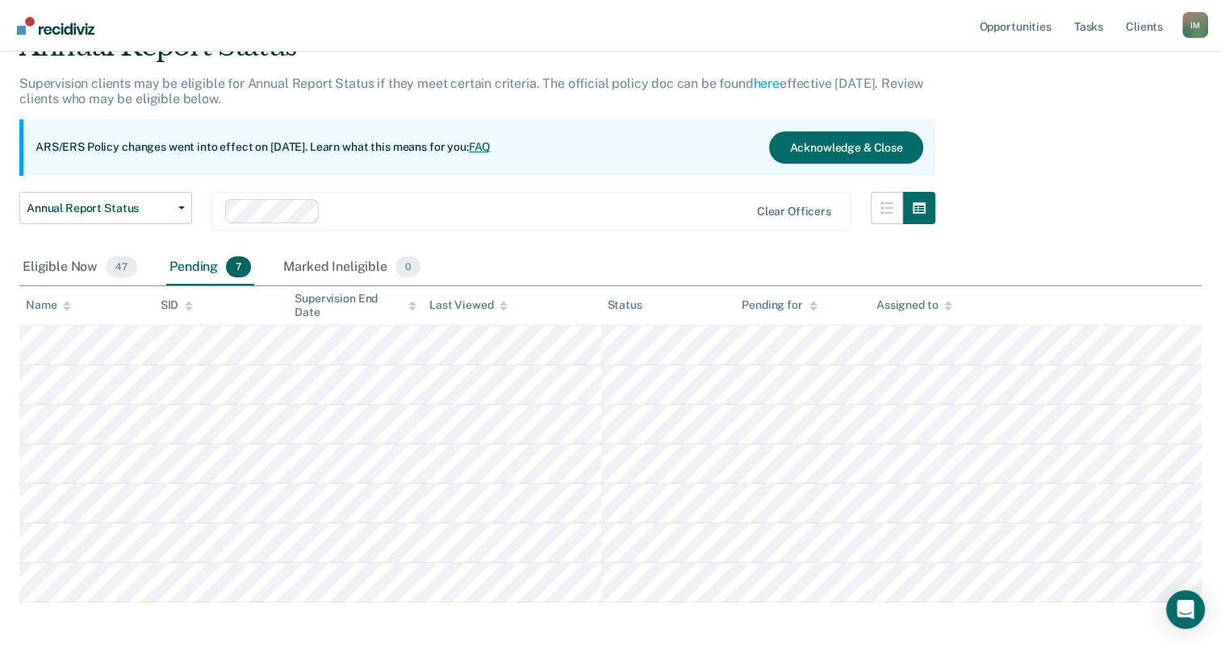
scroll to position [153, 0]
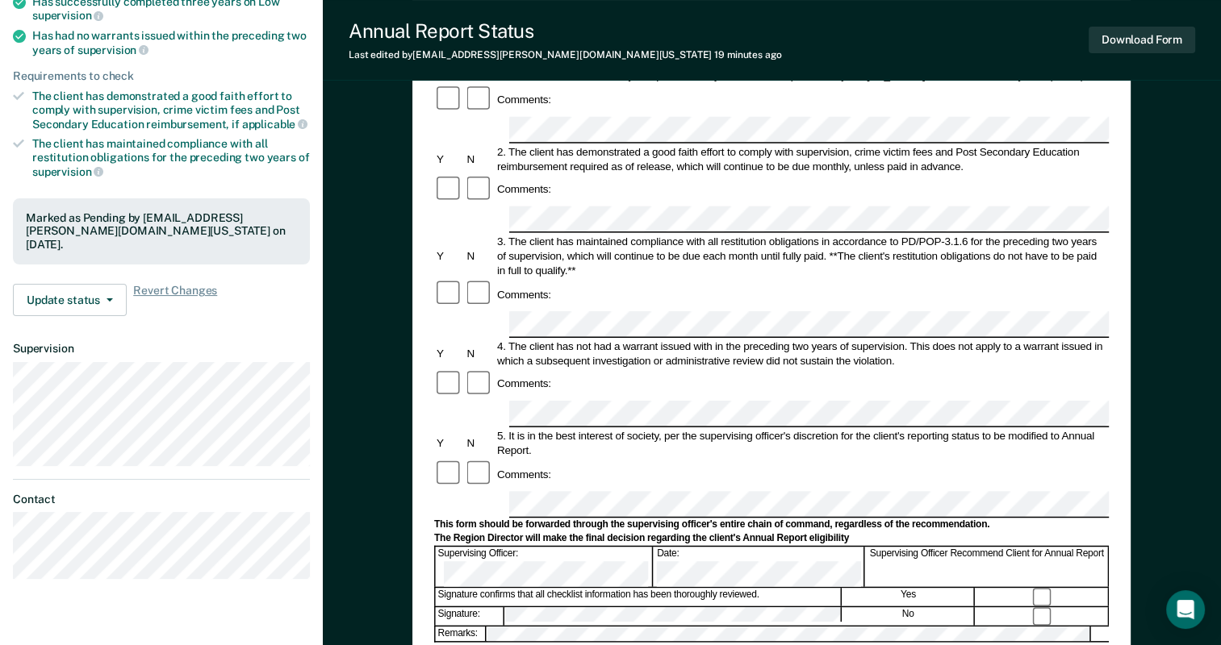
scroll to position [403, 0]
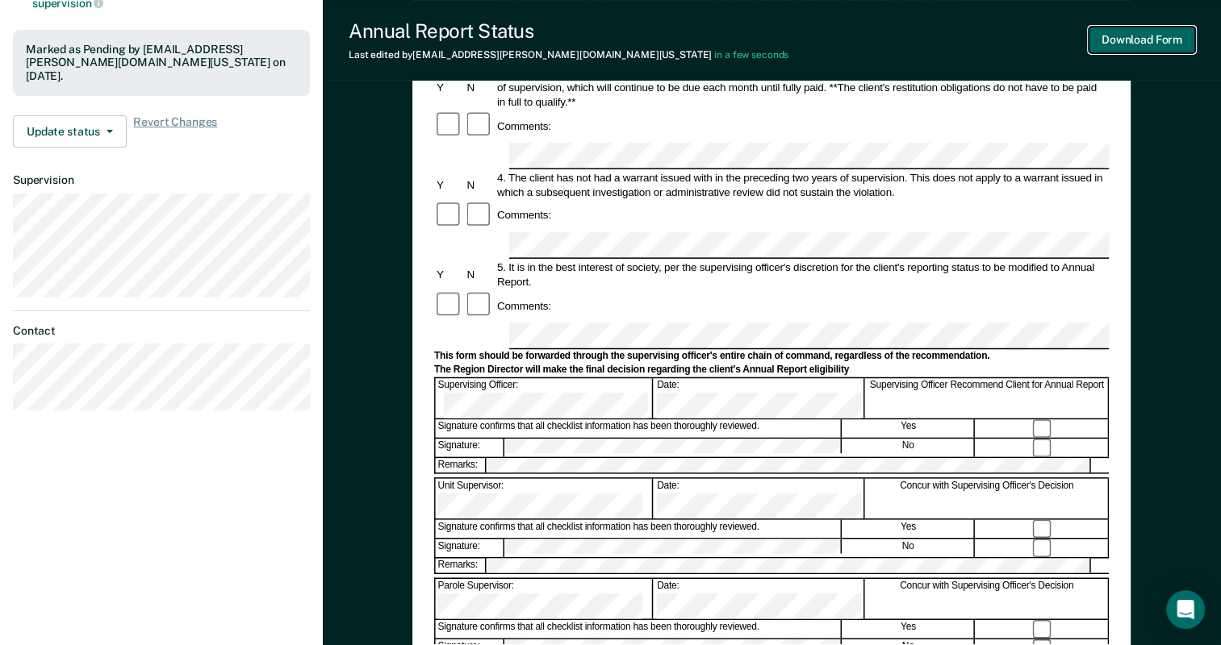
click at [1140, 39] on button "Download Form" at bounding box center [1141, 40] width 106 height 27
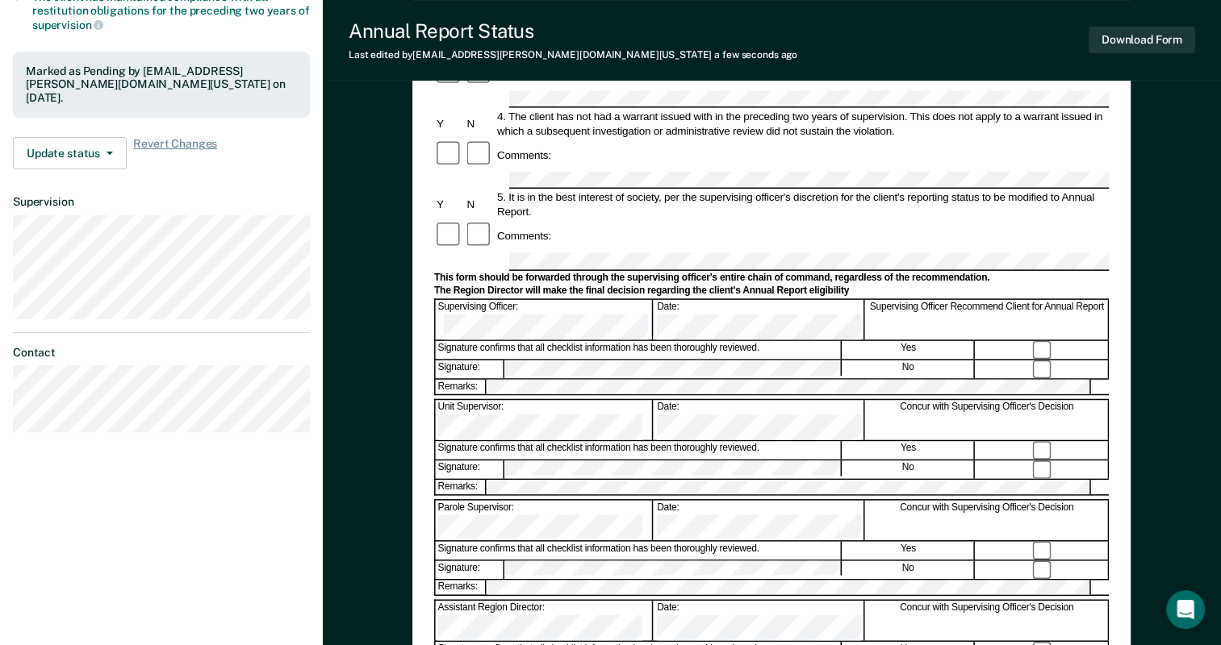
scroll to position [0, 0]
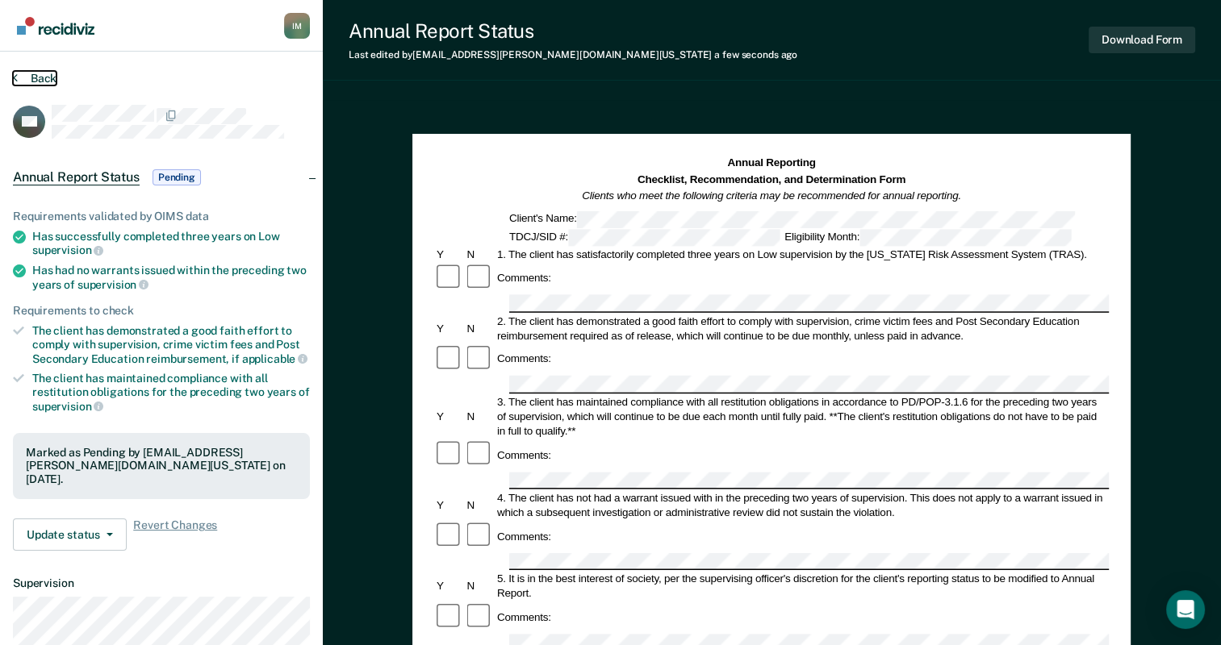
click at [18, 73] on button "Back" at bounding box center [35, 78] width 44 height 15
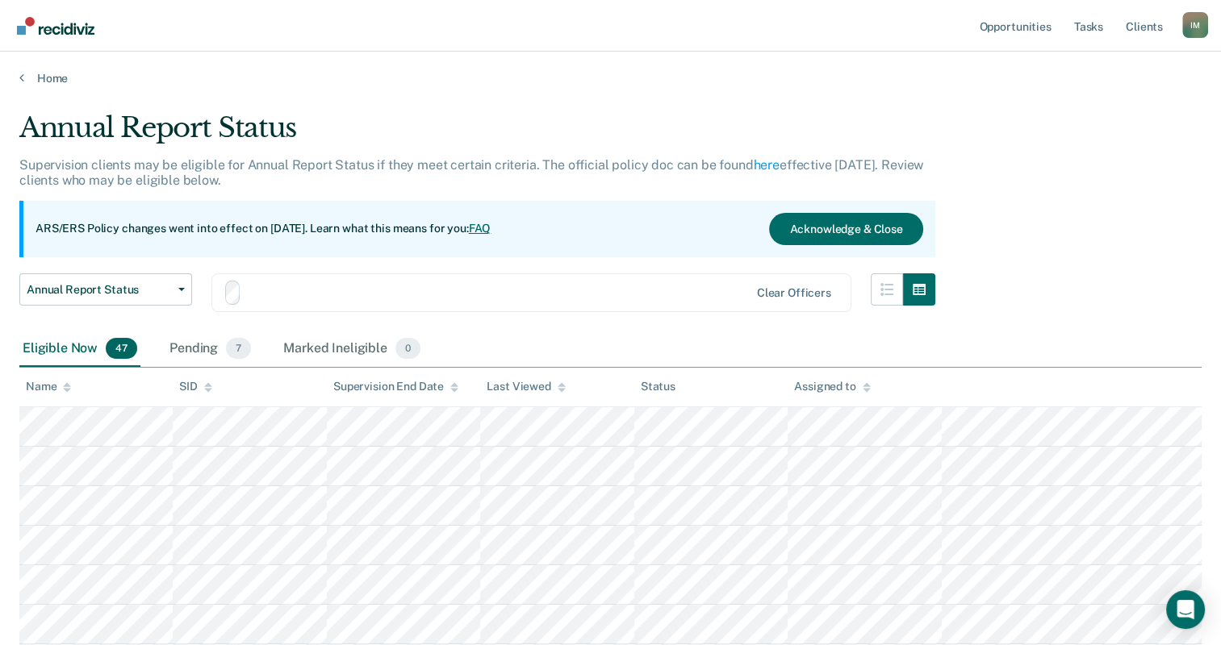
scroll to position [153, 0]
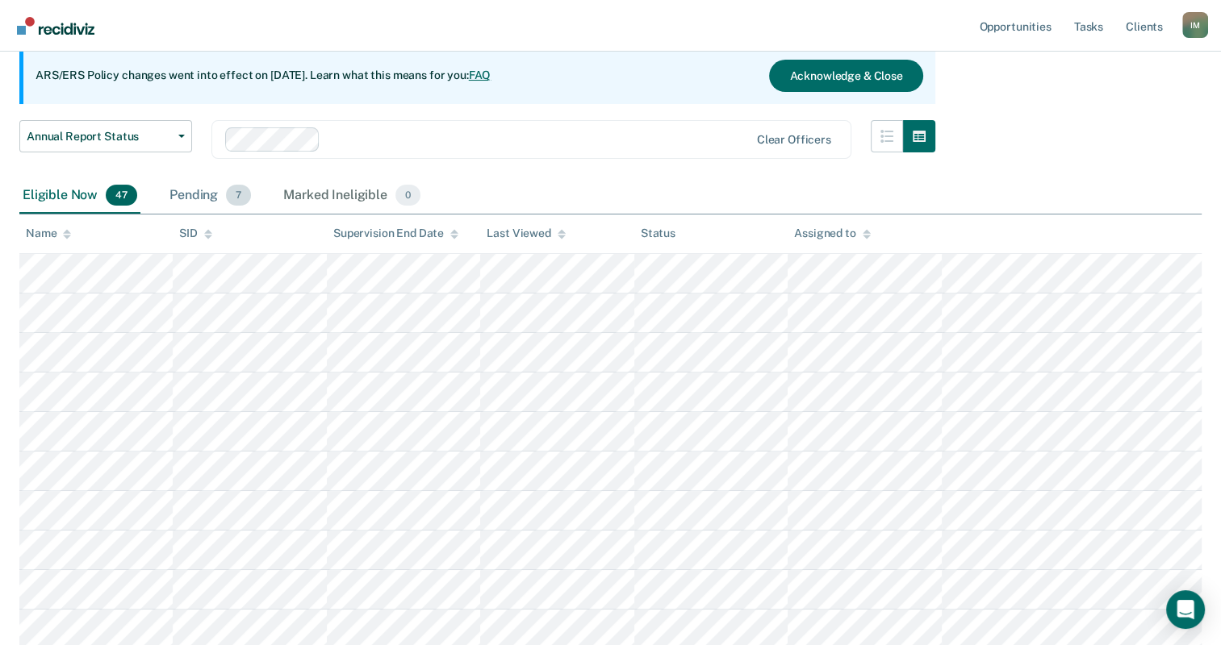
click at [194, 192] on div "Pending 7" at bounding box center [210, 195] width 88 height 35
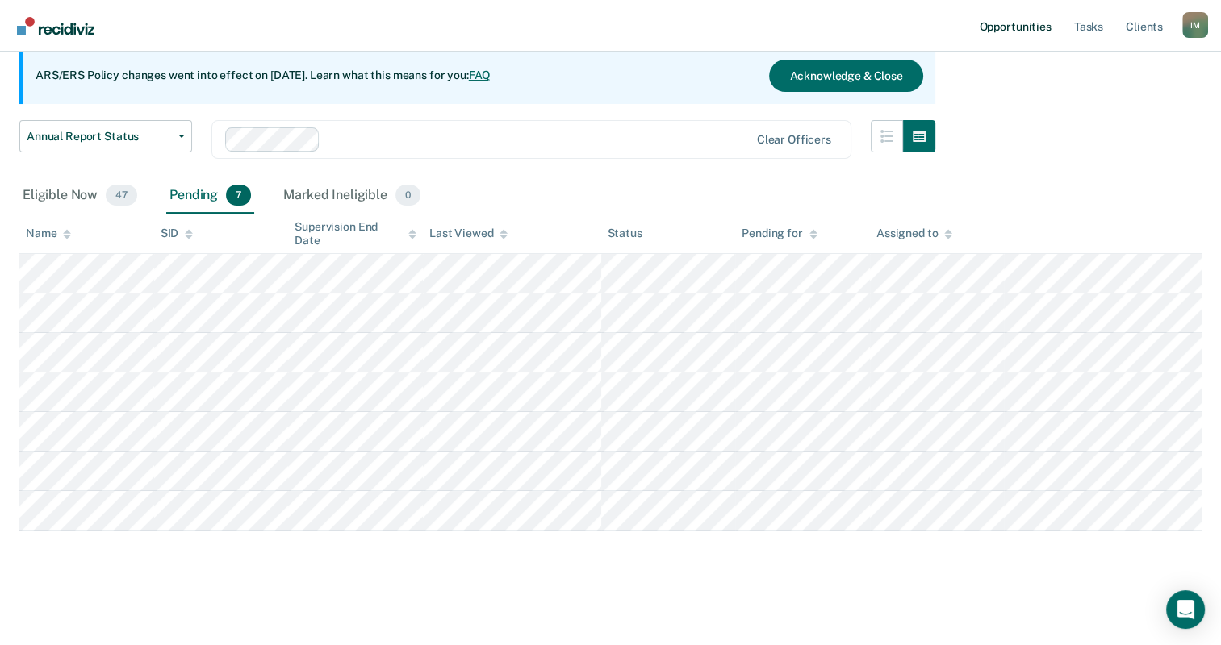
click at [1016, 29] on link "Opportunities" at bounding box center [1014, 26] width 78 height 52
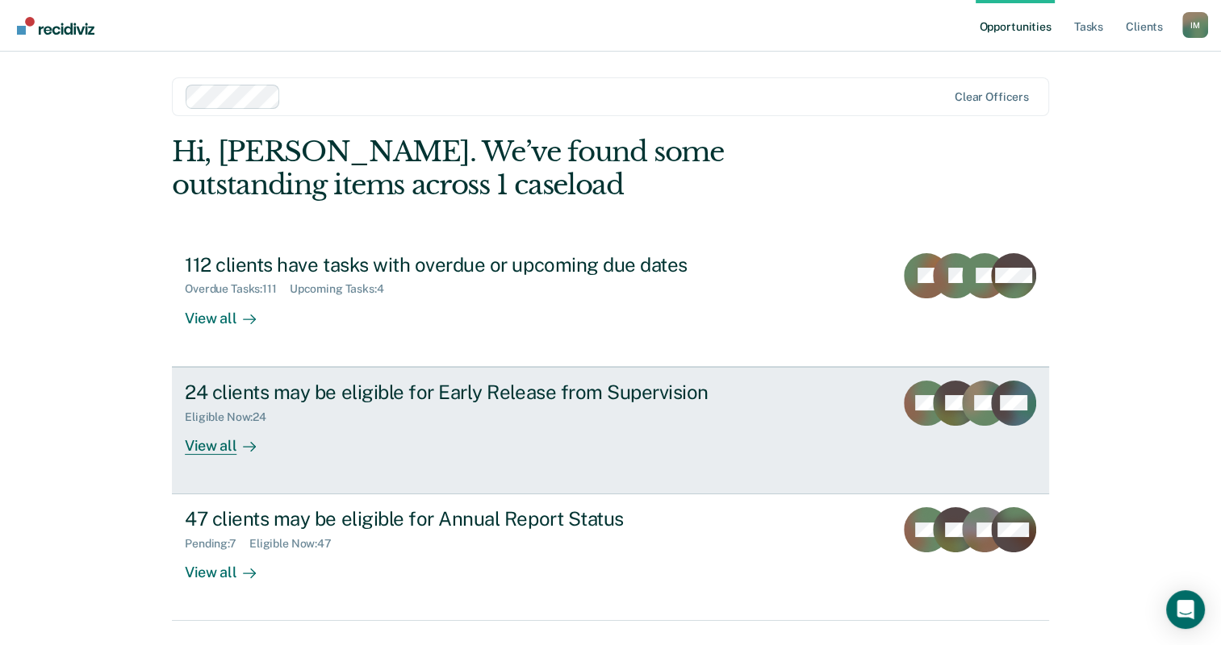
click at [588, 448] on div "24 clients may be eligible for Early Release from Supervision Eligible Now : 24…" at bounding box center [487, 418] width 605 height 74
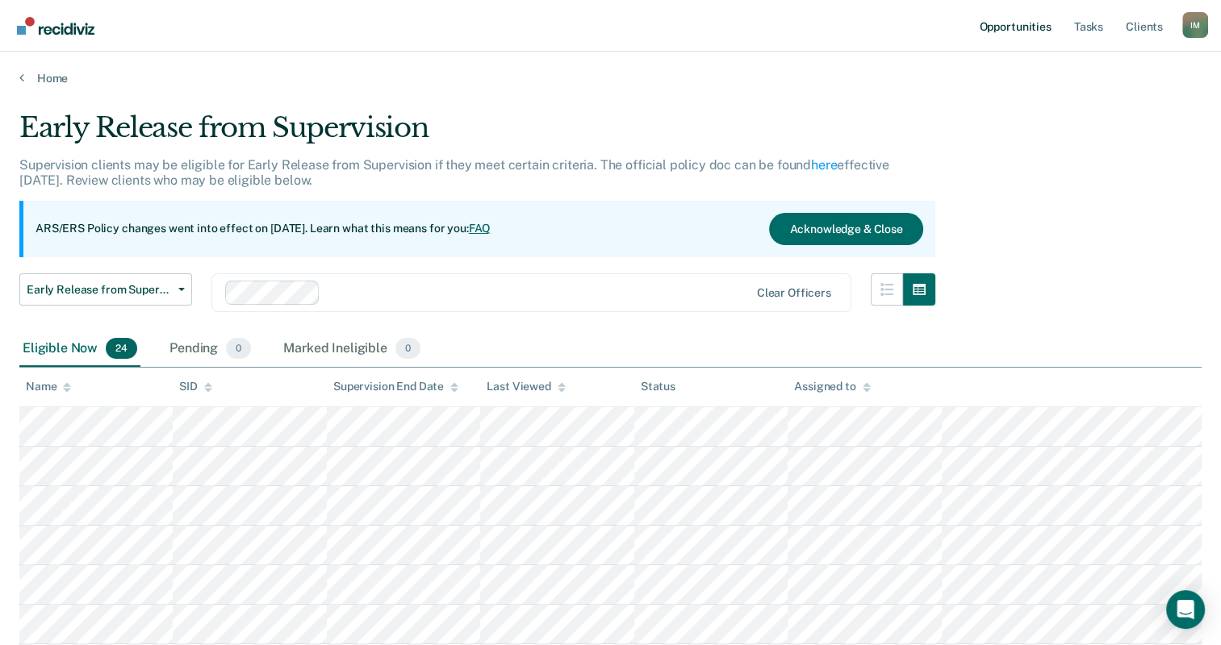
click at [1034, 27] on link "Opportunities" at bounding box center [1014, 26] width 78 height 52
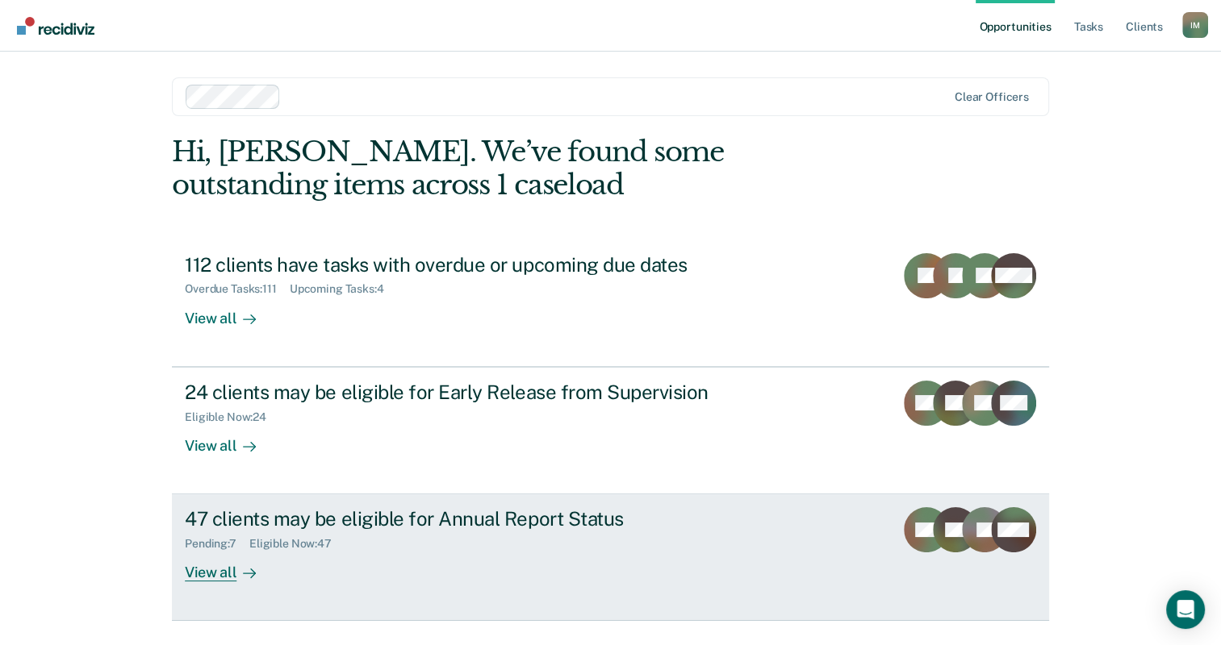
click at [475, 552] on div "47 clients may be eligible for Annual Report Status Pending : 7 Eligible Now : …" at bounding box center [487, 544] width 605 height 74
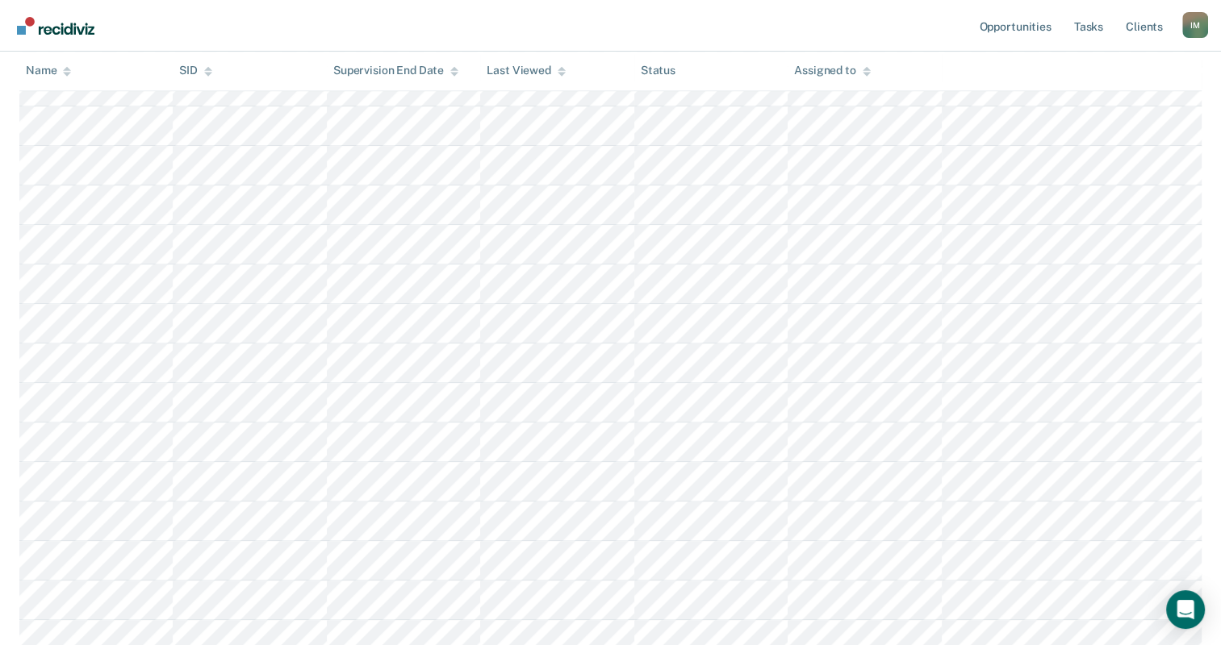
scroll to position [1734, 0]
